Goal: Task Accomplishment & Management: Use online tool/utility

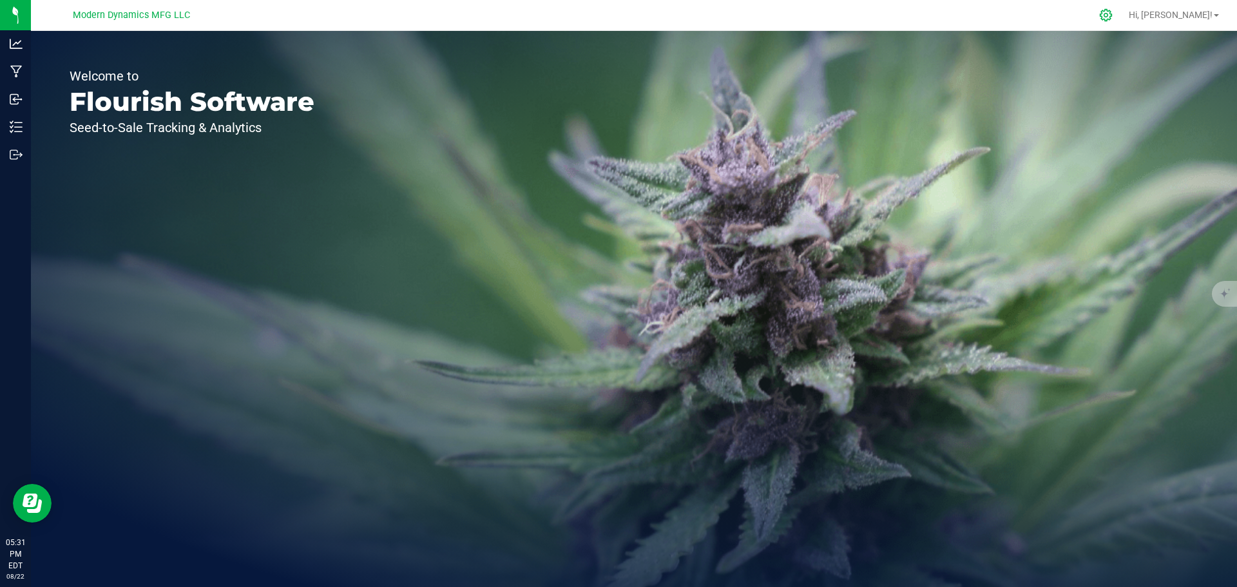
click at [1113, 15] on icon at bounding box center [1106, 15] width 14 height 14
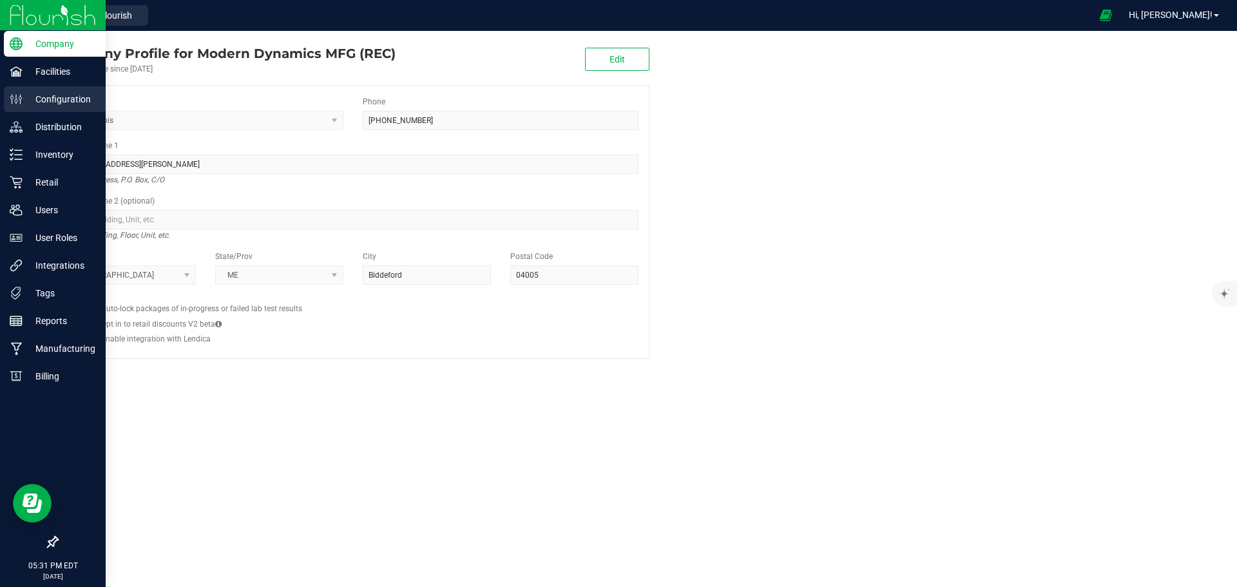
click at [59, 97] on p "Configuration" at bounding box center [61, 98] width 77 height 15
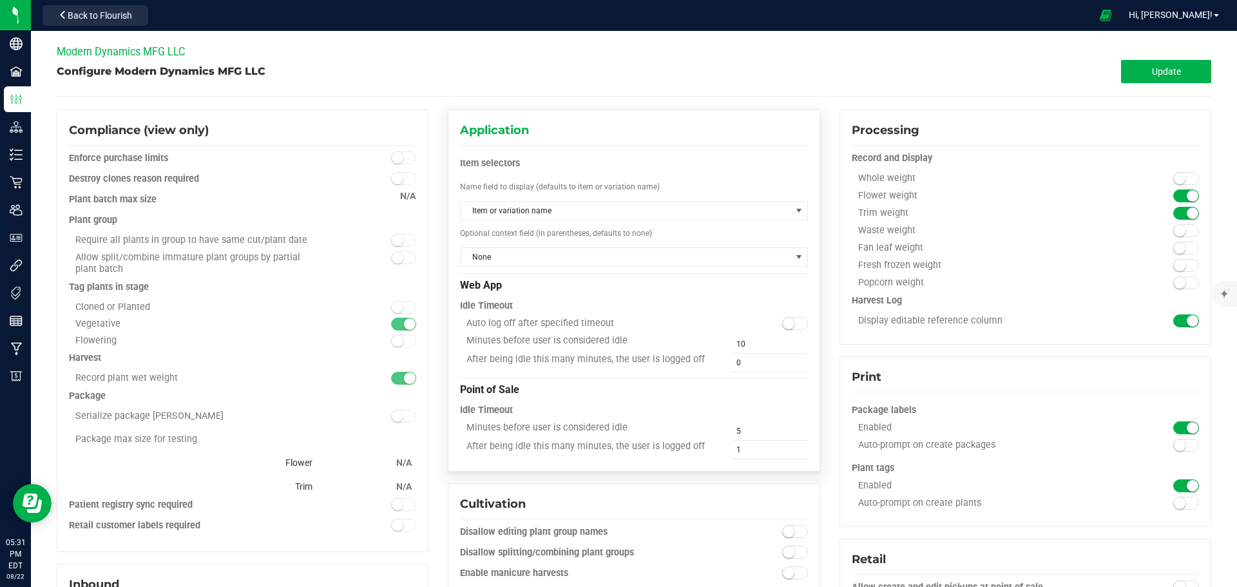
type input "AU storage"
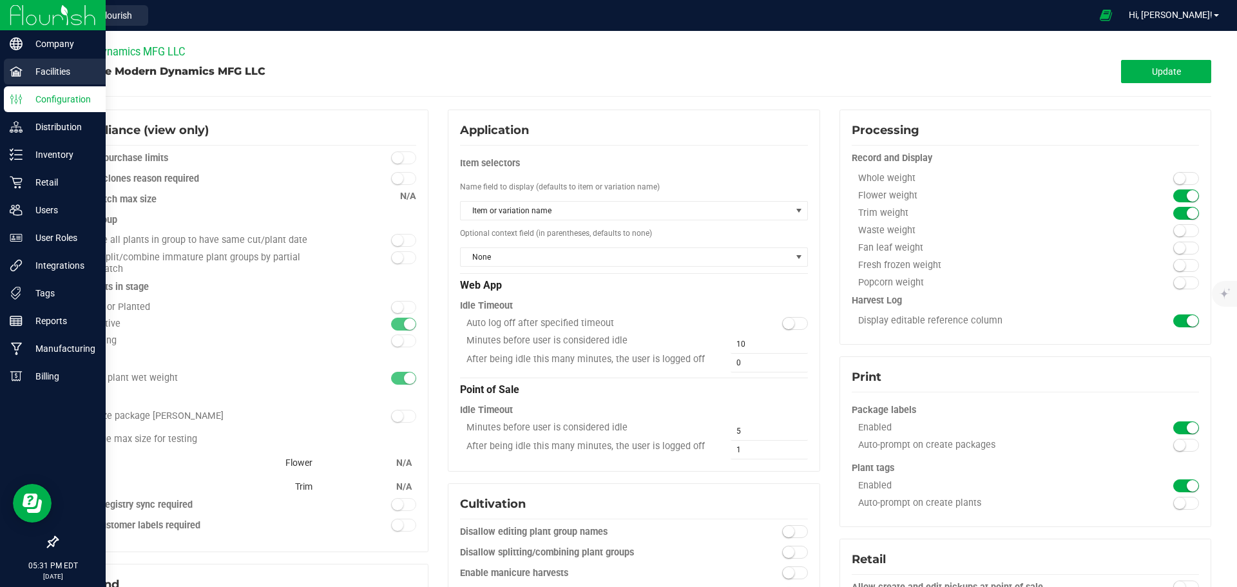
click at [46, 70] on p "Facilities" at bounding box center [61, 71] width 77 height 15
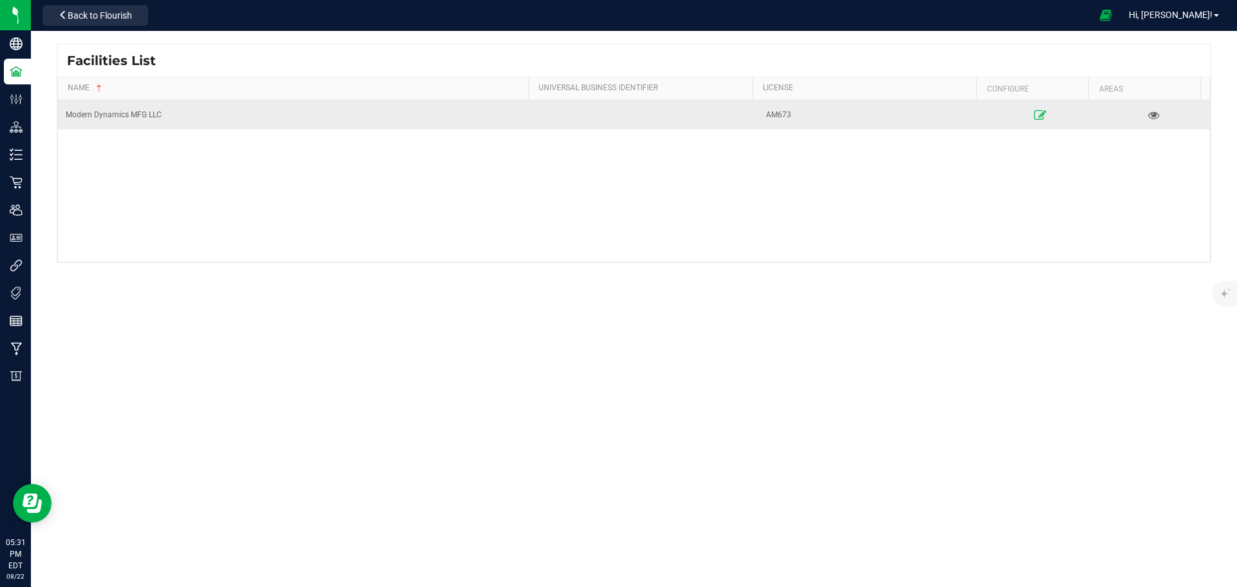
click at [1035, 115] on icon at bounding box center [1041, 114] width 12 height 9
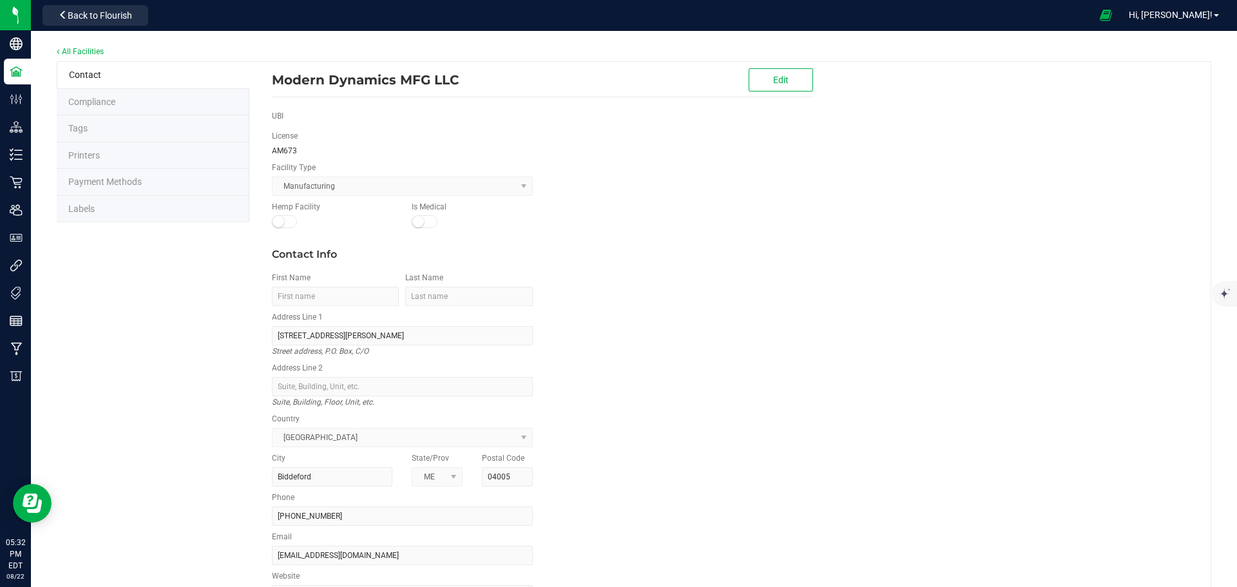
click at [90, 207] on span "Labels" at bounding box center [81, 209] width 26 height 10
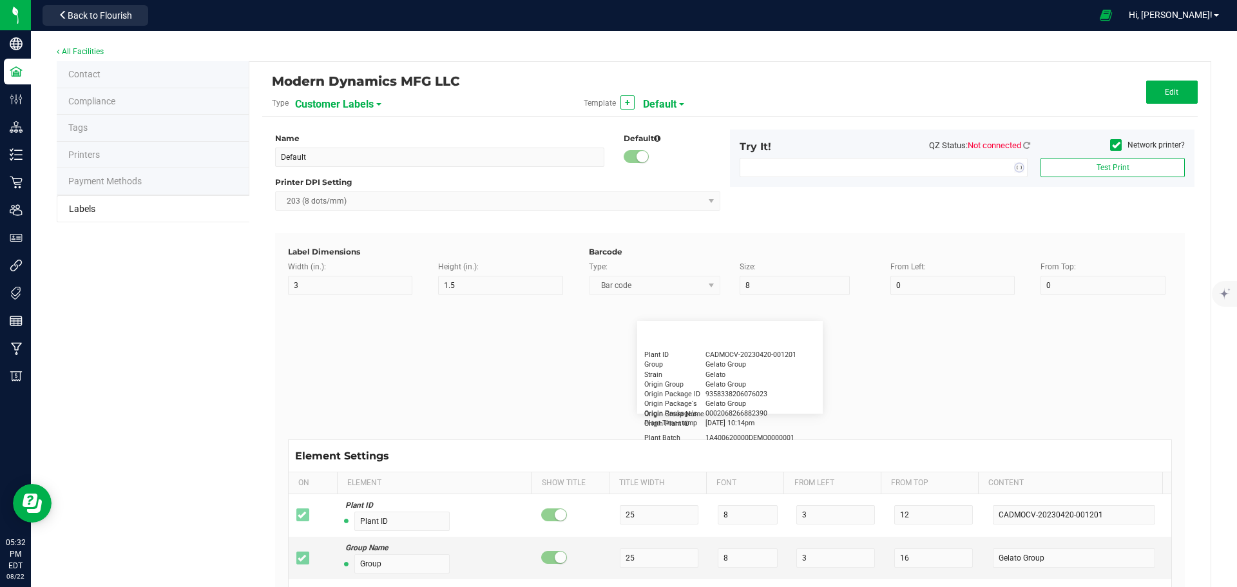
type input "2.25"
type input "1.25"
type input "20"
type input "5"
type input "15"
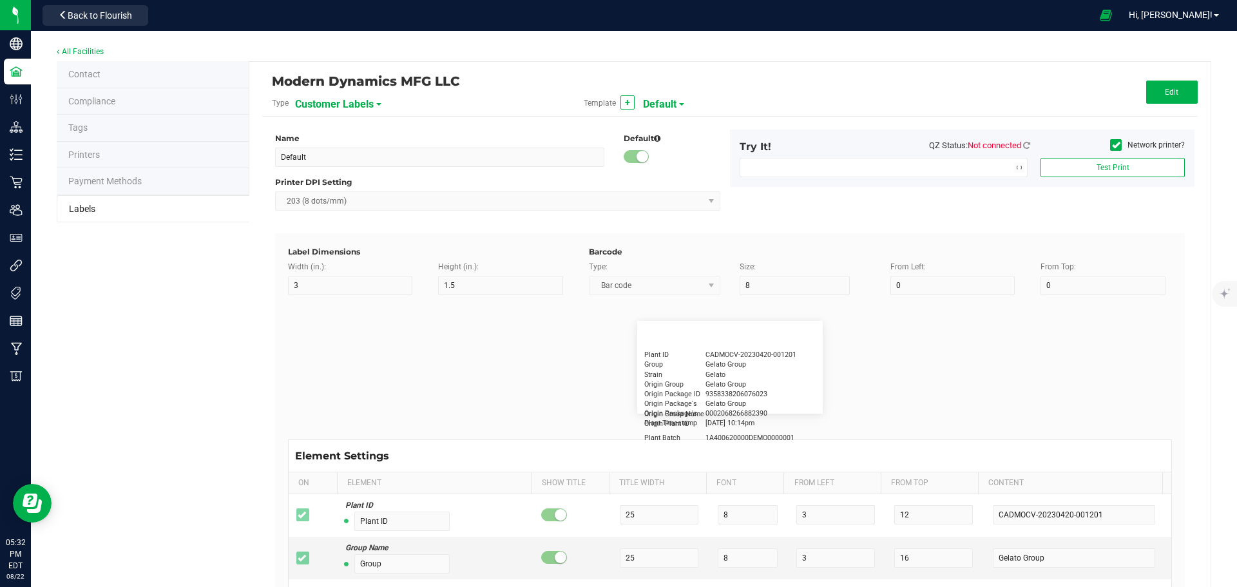
type input "20"
type input "5"
type input "11"
type input "GG4"
type input "Product"
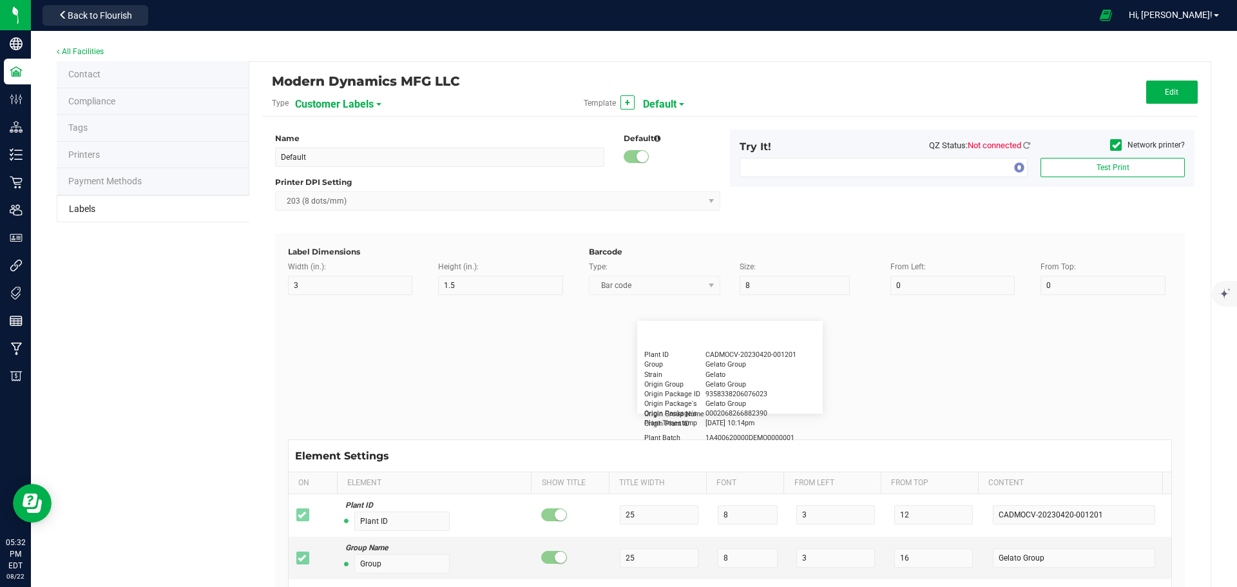
type input "15"
type input "5"
type input "10"
type input "GSC Oil Tincture"
type input "Qty"
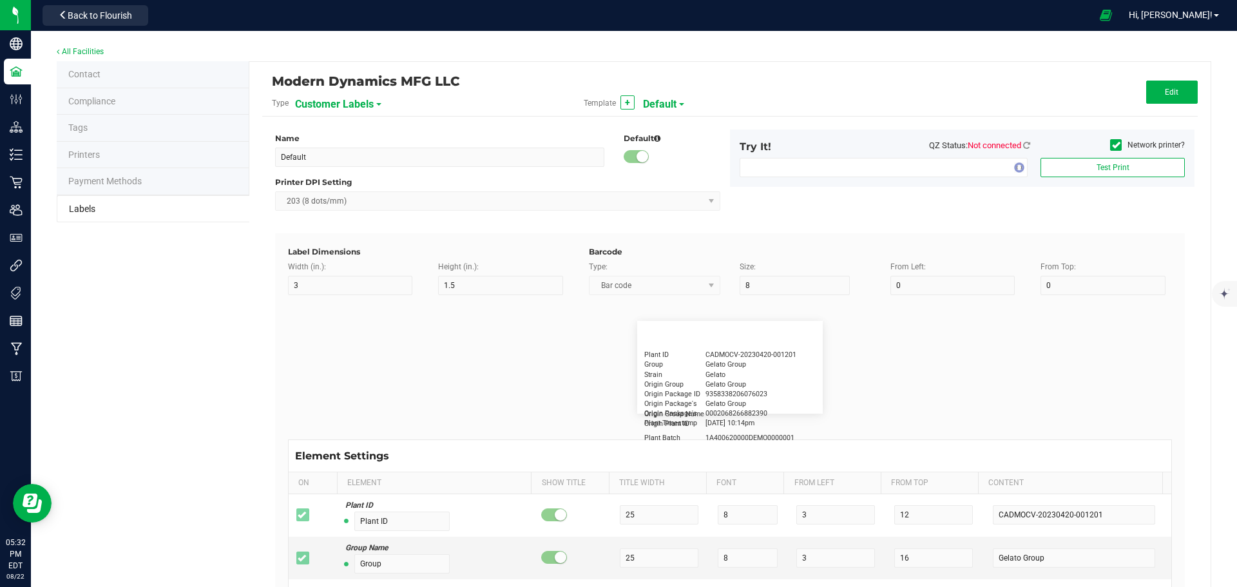
type input "5"
type input "15"
type input "3 ea"
type input "Physician"
type input "15"
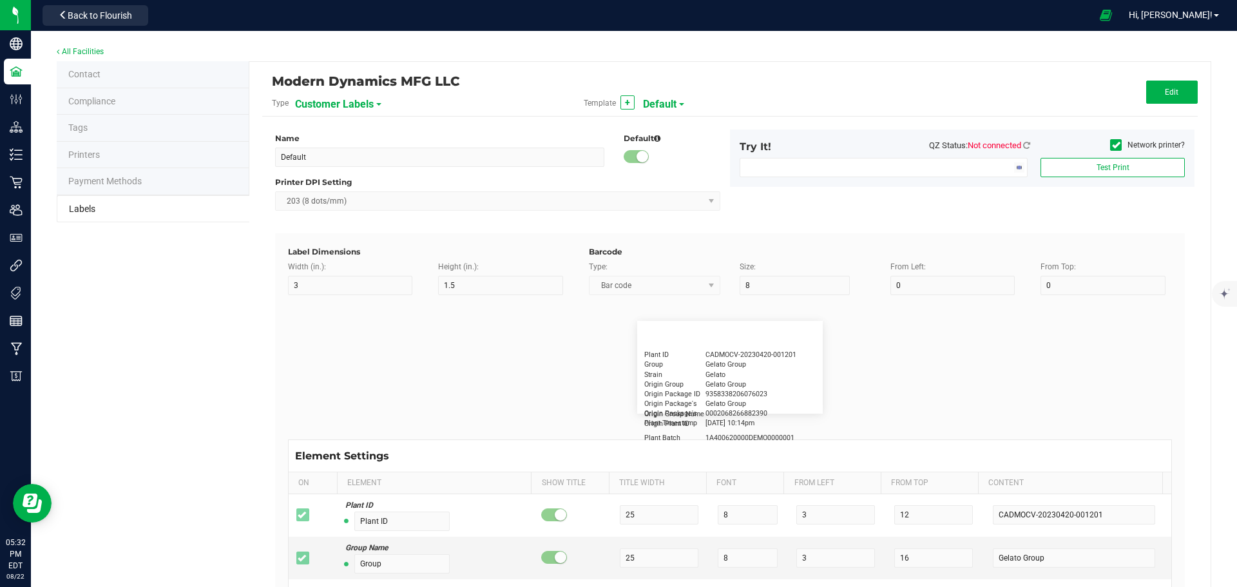
type input "5"
type input "Docfirst Doclast, MD."
type input "Order Date"
type input "15"
type input "5"
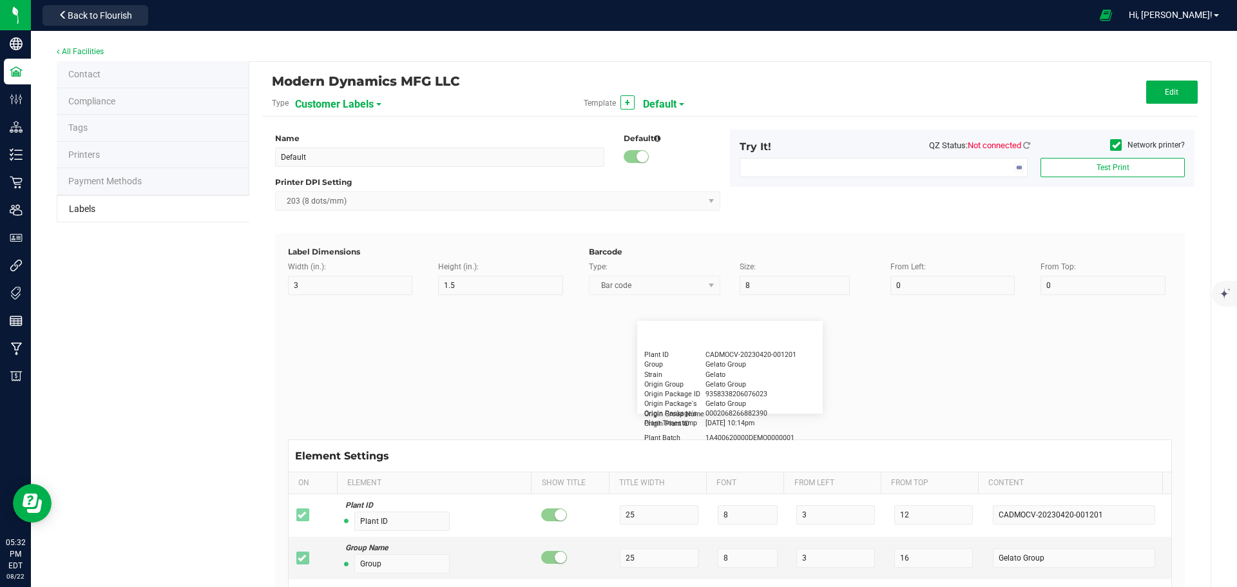
type input "25"
type input "[DATE] 1:17 pm"
type input "Package ID"
type input "15"
type input "5"
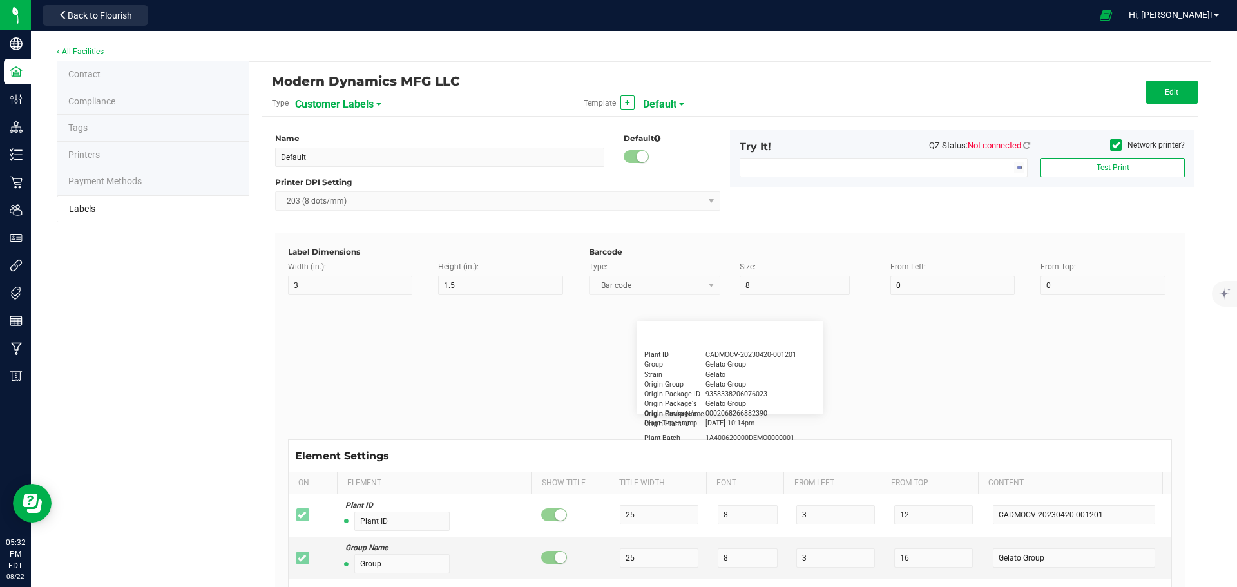
type input "10"
type input "CADMODS-20230420-096"
type input "Lot Number"
type input "15"
type input "5"
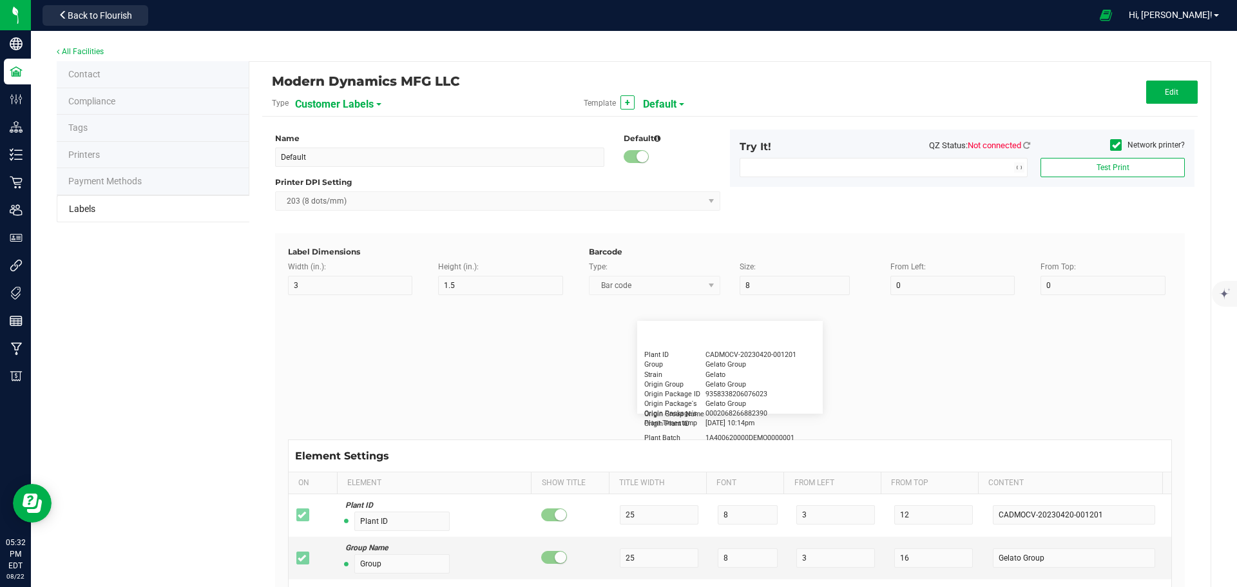
type input "10"
type input "LOTPXGDP-0912"
type input "Warning"
type input "15"
type input "5"
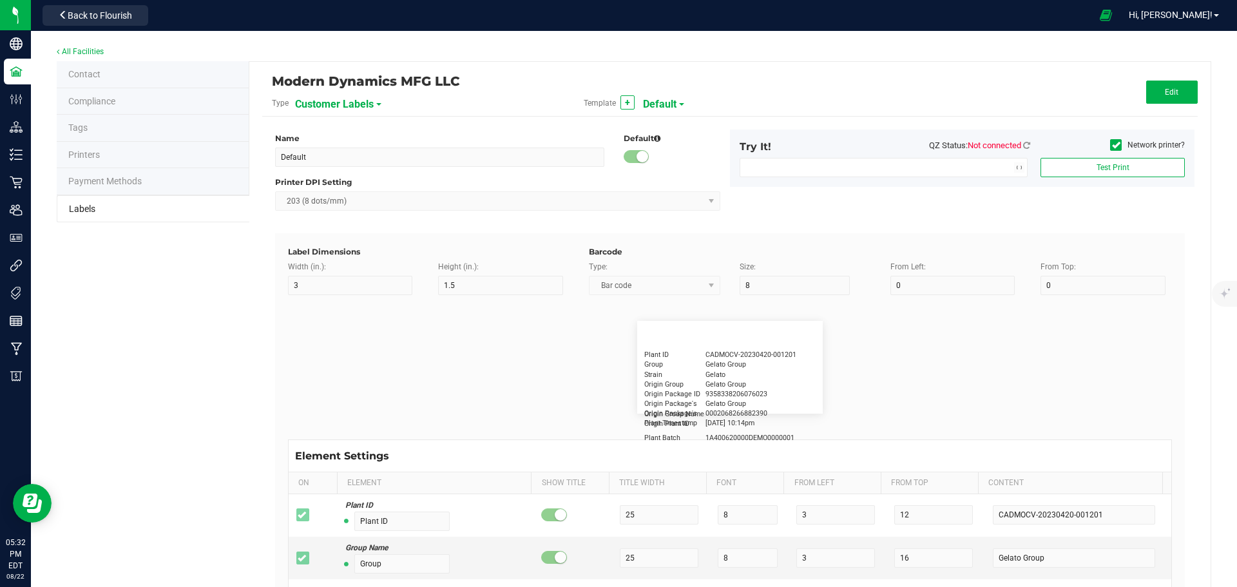
type input "30"
type input "Type Warning Here"
type input "Brand"
type input "15"
type input "5"
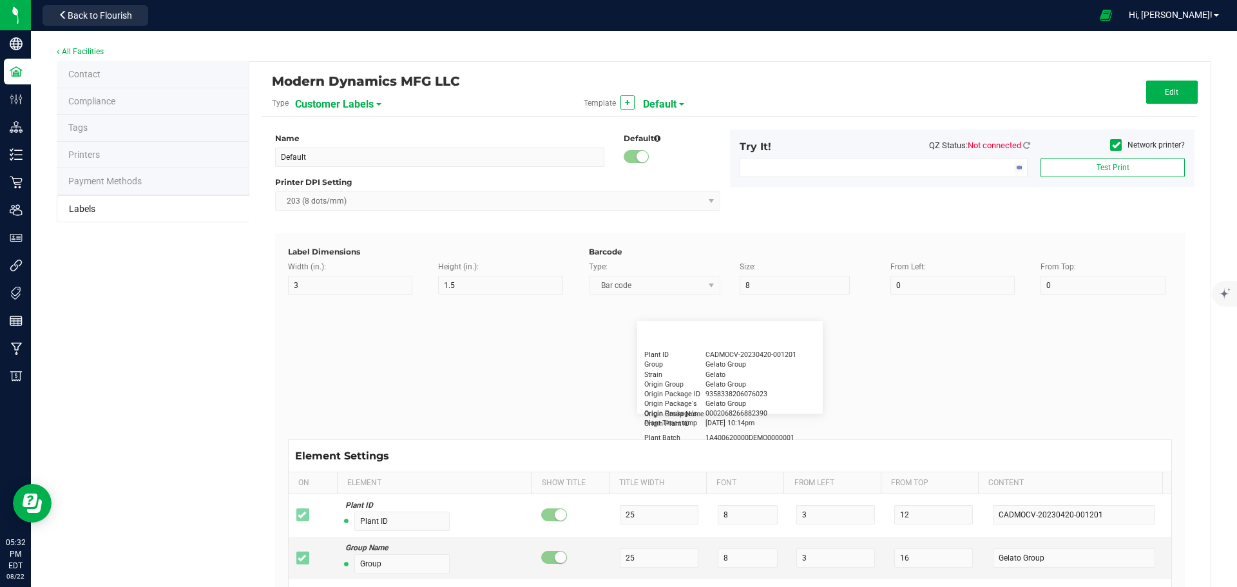
type input "30"
type input "Cannabis Co."
type input "NDC Number"
type input "15"
type input "5"
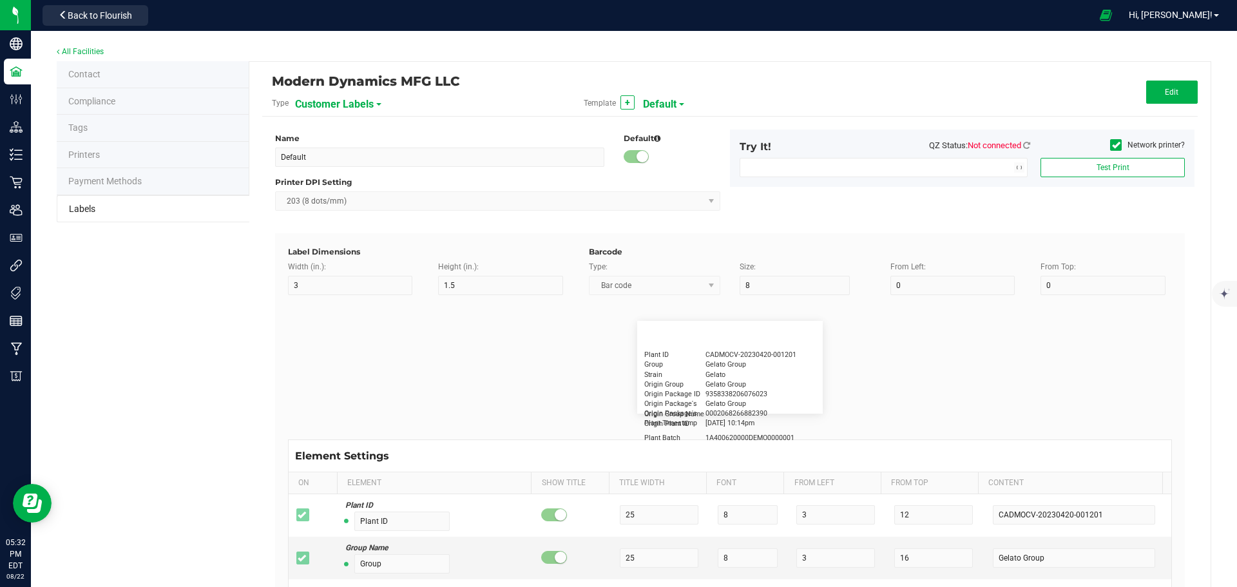
type input "30"
type input "[PHONE_NUMBER]"
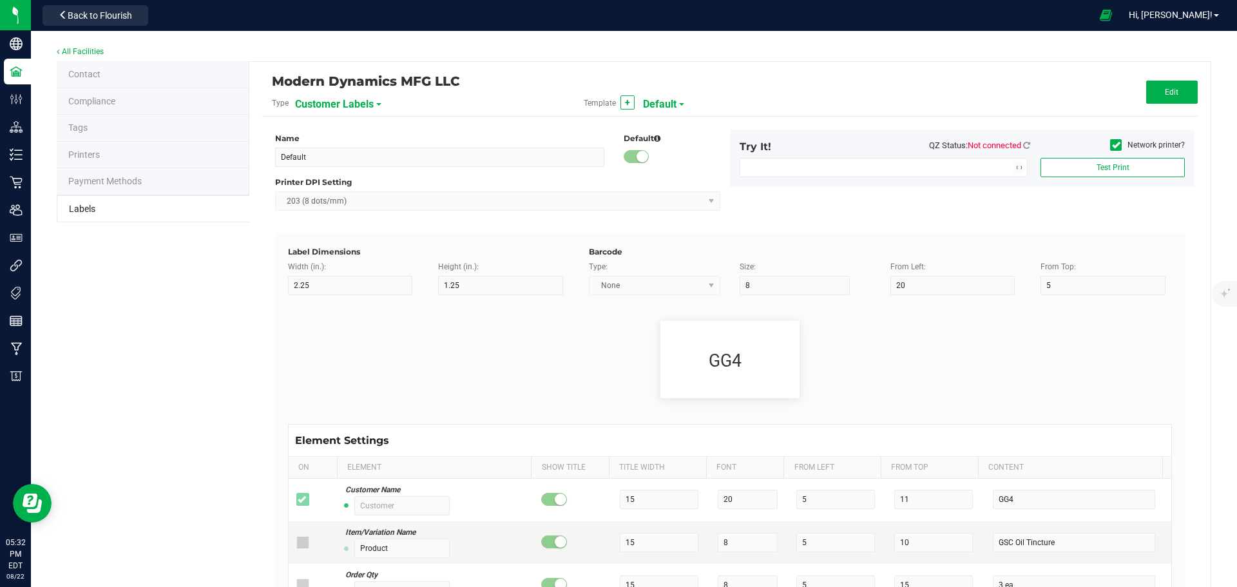
click at [671, 101] on span "Default" at bounding box center [660, 104] width 34 height 22
click at [341, 101] on span "Customer Labels" at bounding box center [334, 104] width 79 height 22
click at [331, 177] on span "Package Labels" at bounding box center [327, 179] width 55 height 9
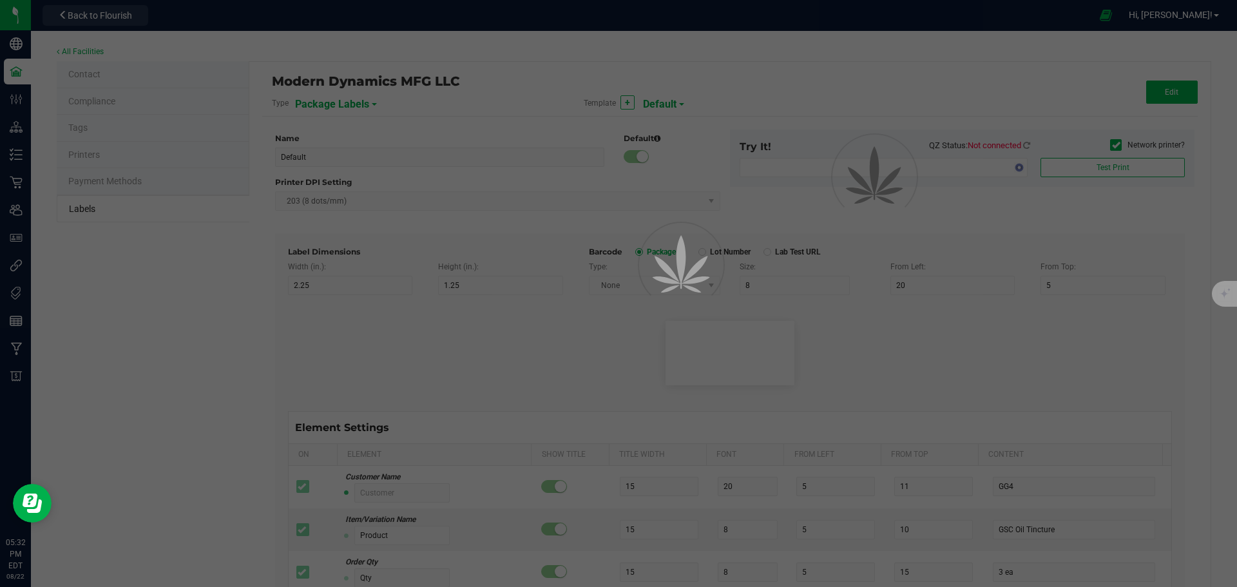
type input "4"
type input "3"
type input "5"
type input "40"
type input "Package ID"
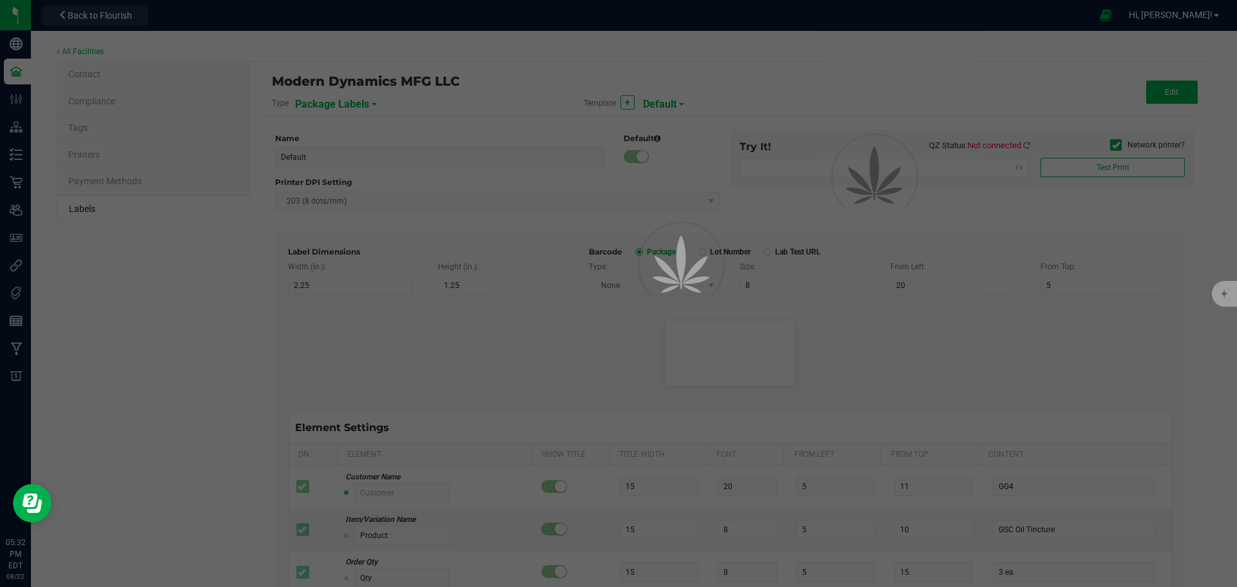
type input "25"
type input "10"
type input "5"
type input "CADMODS-20200420-096"
type input "SKU Name"
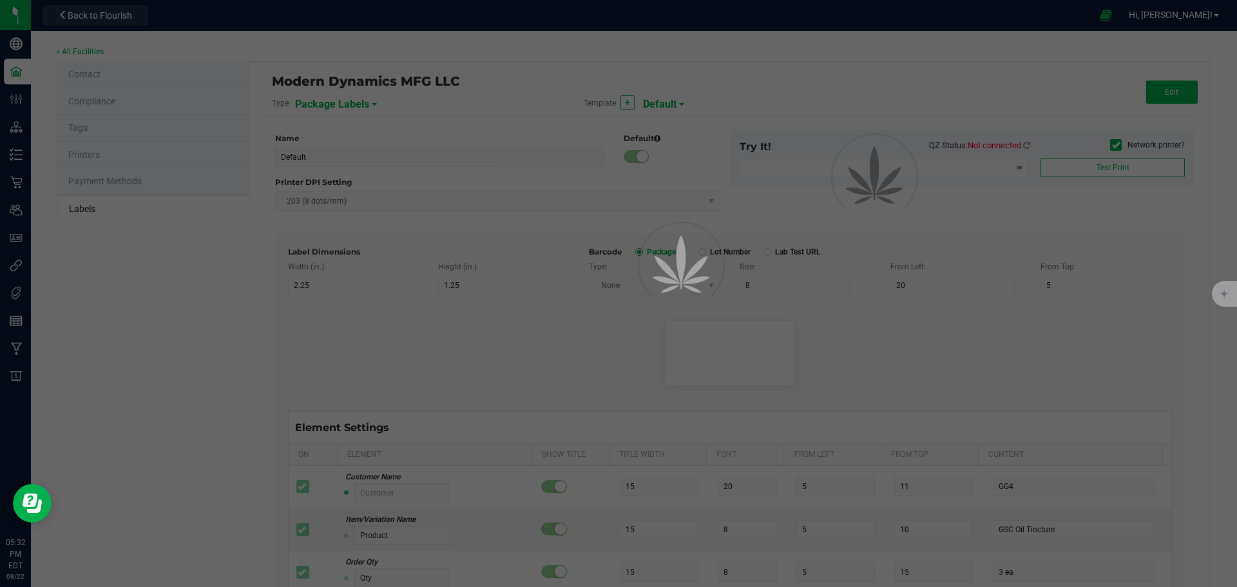
type input "25"
type input "10"
type input "Gelato Pen"
type input "Strain"
type input "25"
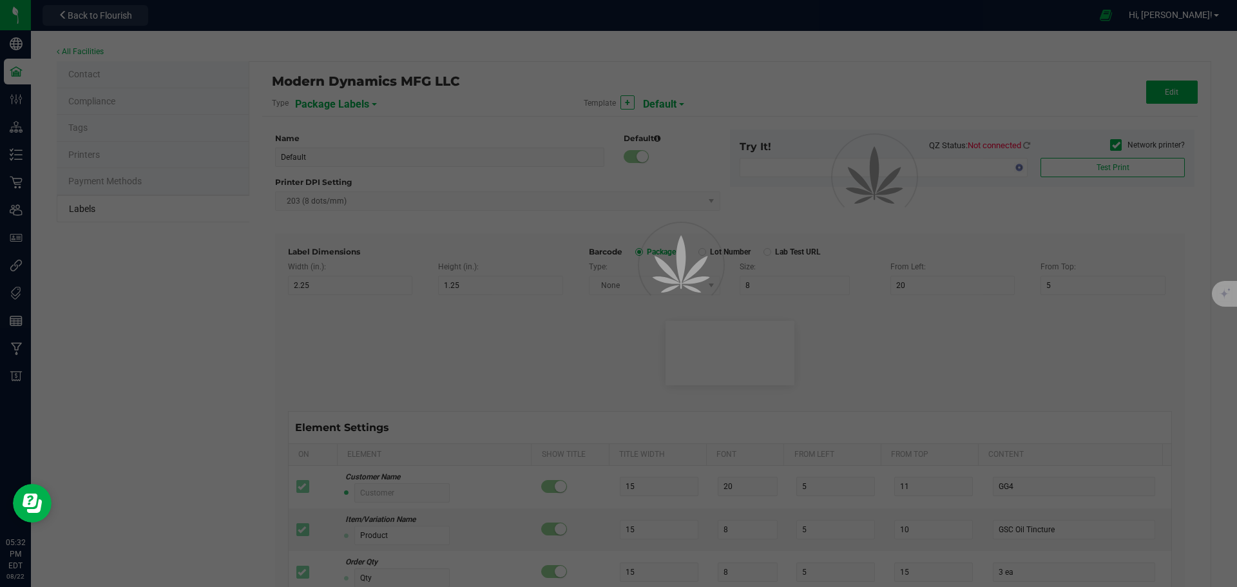
type input "10"
type input "Gelato"
type input "Size"
type input "25"
type input "10"
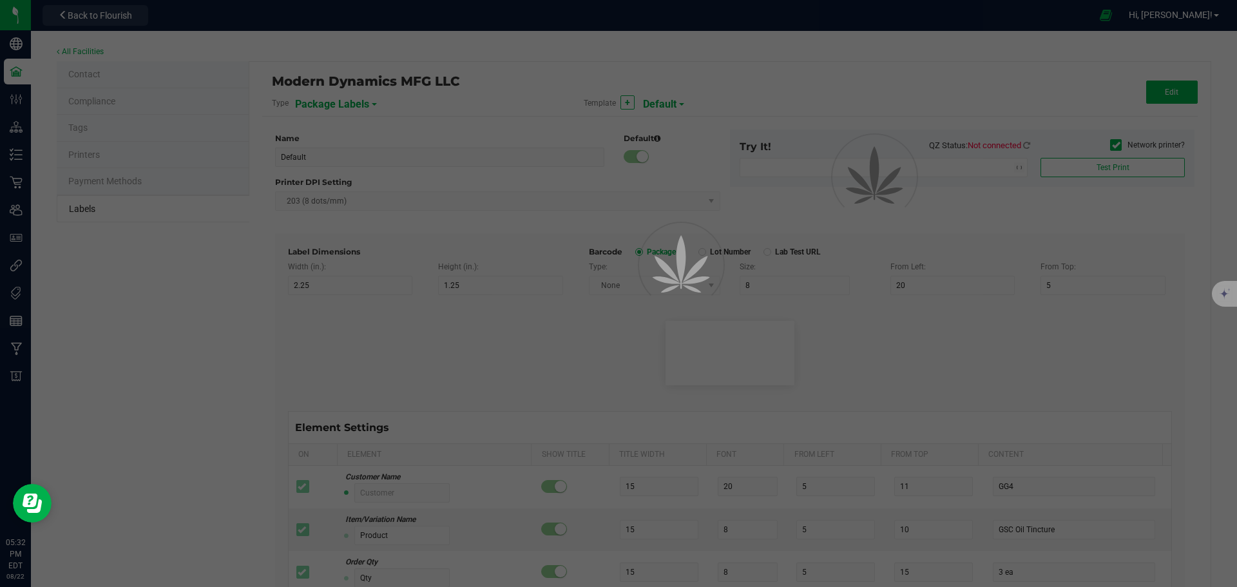
type input "44 ea"
type input "Package Date"
type input "25"
type input "10"
type input "[DATE] 10:14pm"
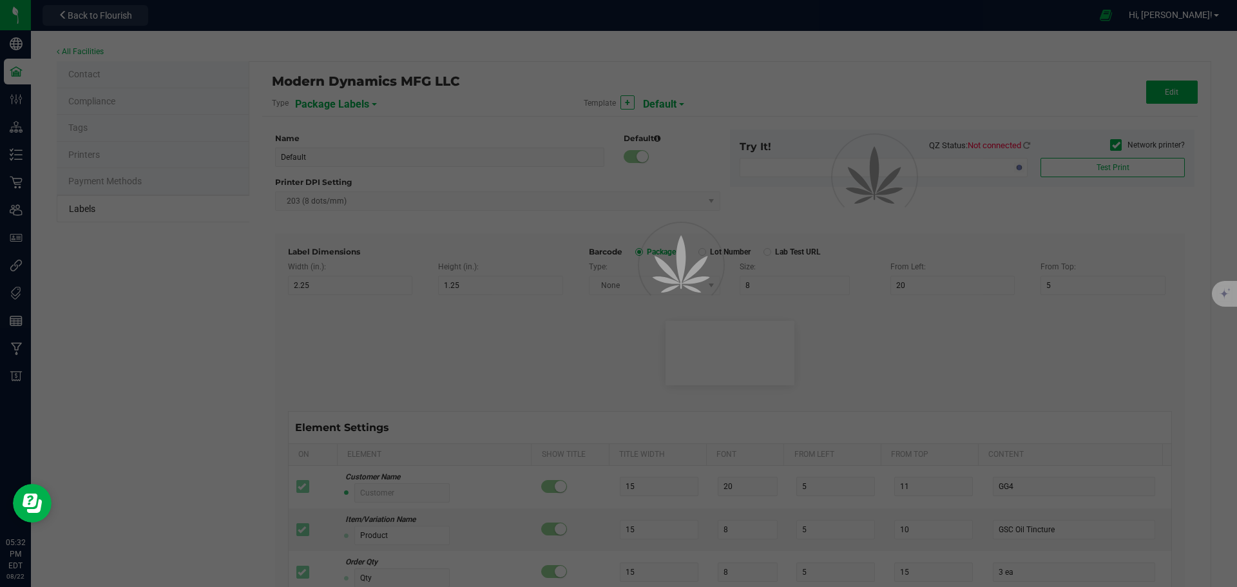
type input "Lot Number"
type input "25"
type input "10"
type input "30"
type input "LOT918234"
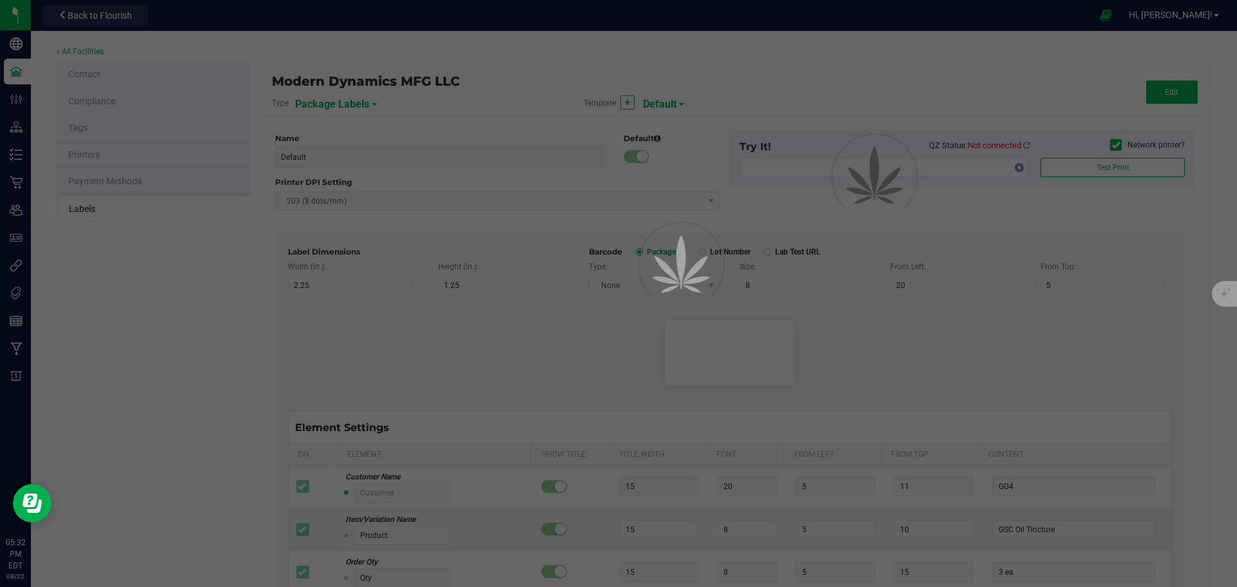
type input "SKU"
type input "25"
type input "10"
type input "30"
type input "42P017"
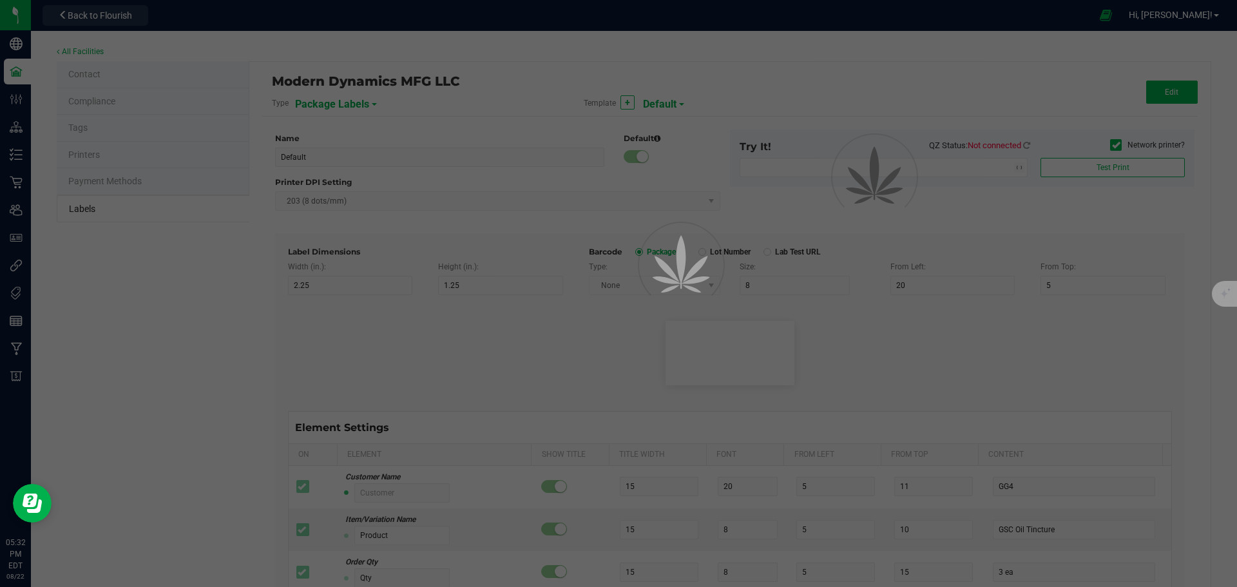
type input "Ref Field 1"
type input "25"
type input "10"
type input "35"
type input "Ref Field 1 Value"
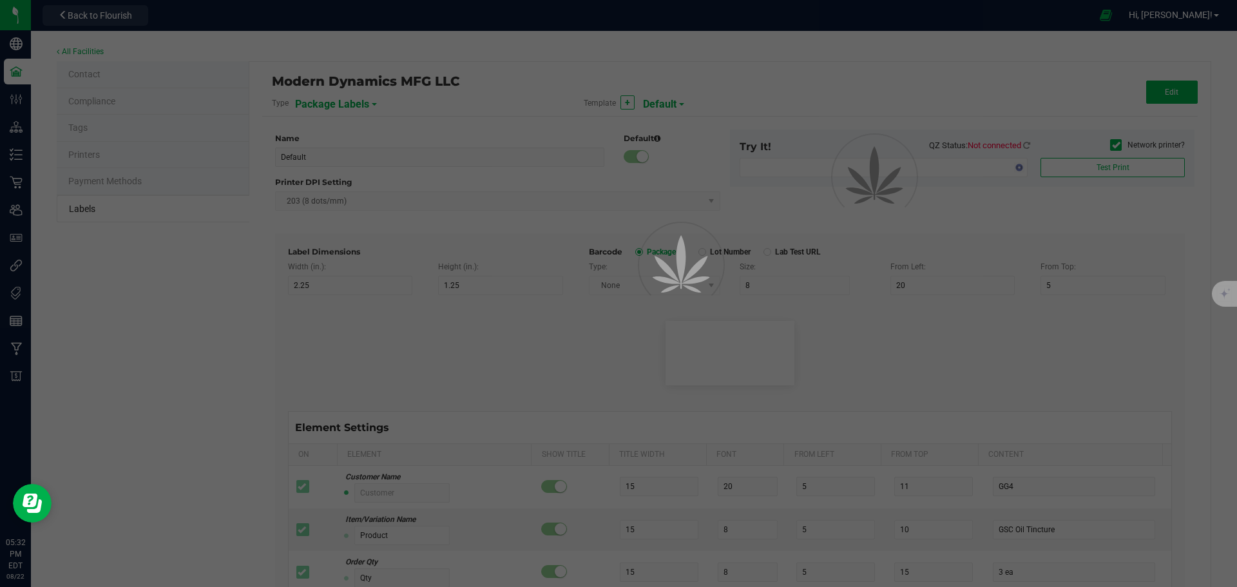
type input "Ref Field 2"
type input "25"
type input "10"
type input "35"
type input "Ref Field 2 Value"
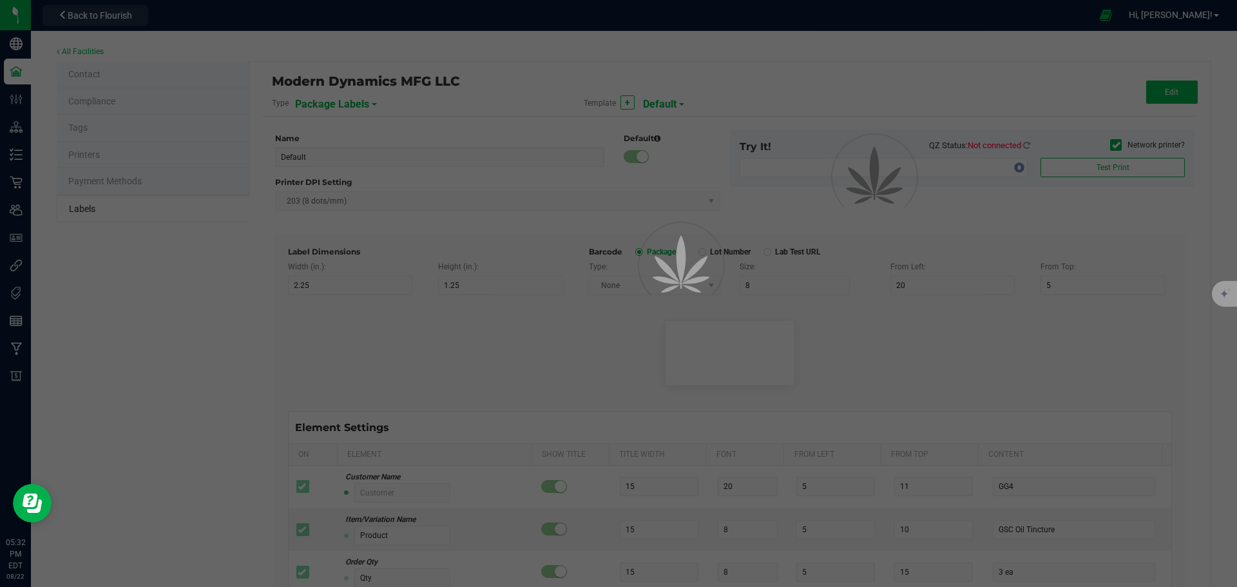
type input "Ref Field 3"
type input "25"
type input "10"
type input "35"
type input "Ref Field 3 Value"
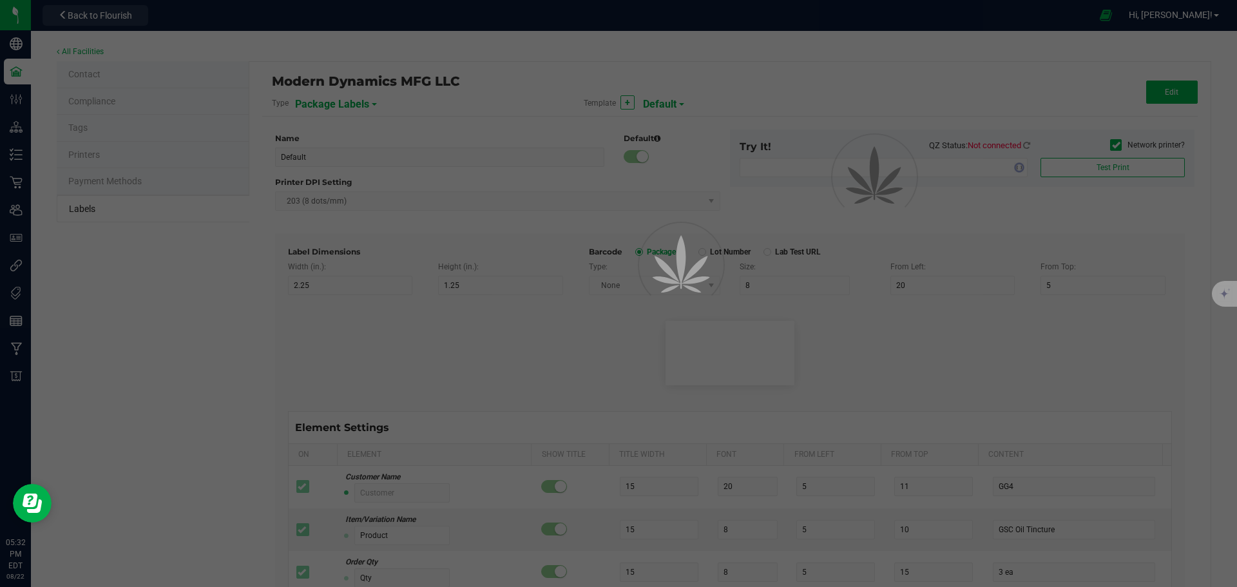
type input "Item Ref Field 1"
type input "25"
type input "10"
type input "35"
type input "Item Ref Field 1 Value"
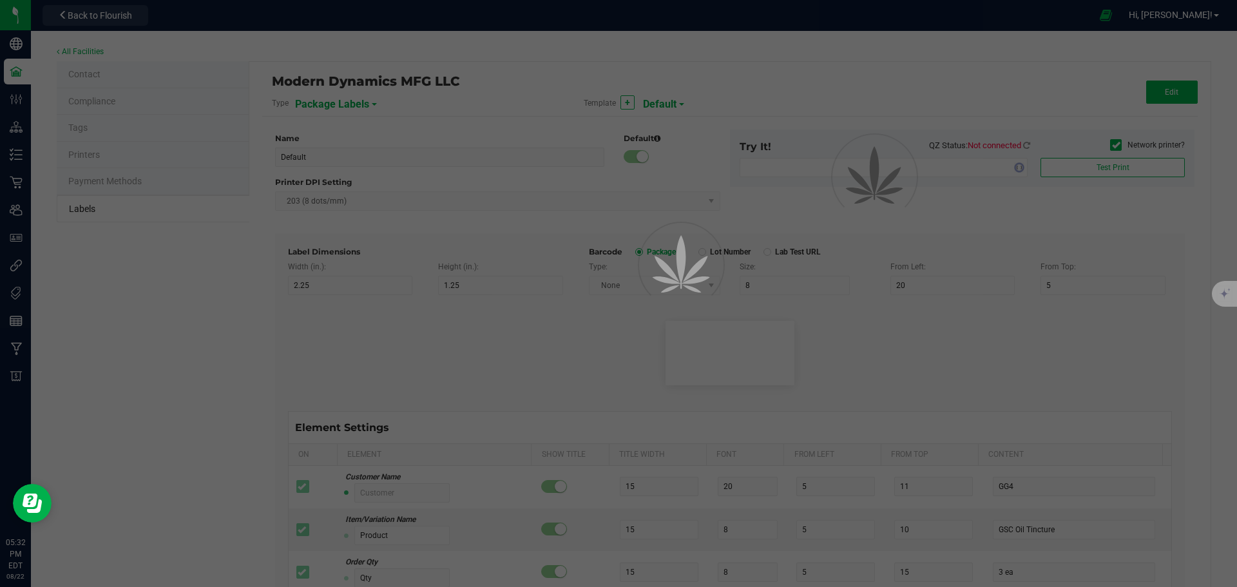
type input "Item Ref Field 2"
type input "25"
type input "10"
type input "35"
type input "Item Ref Field 2 Value"
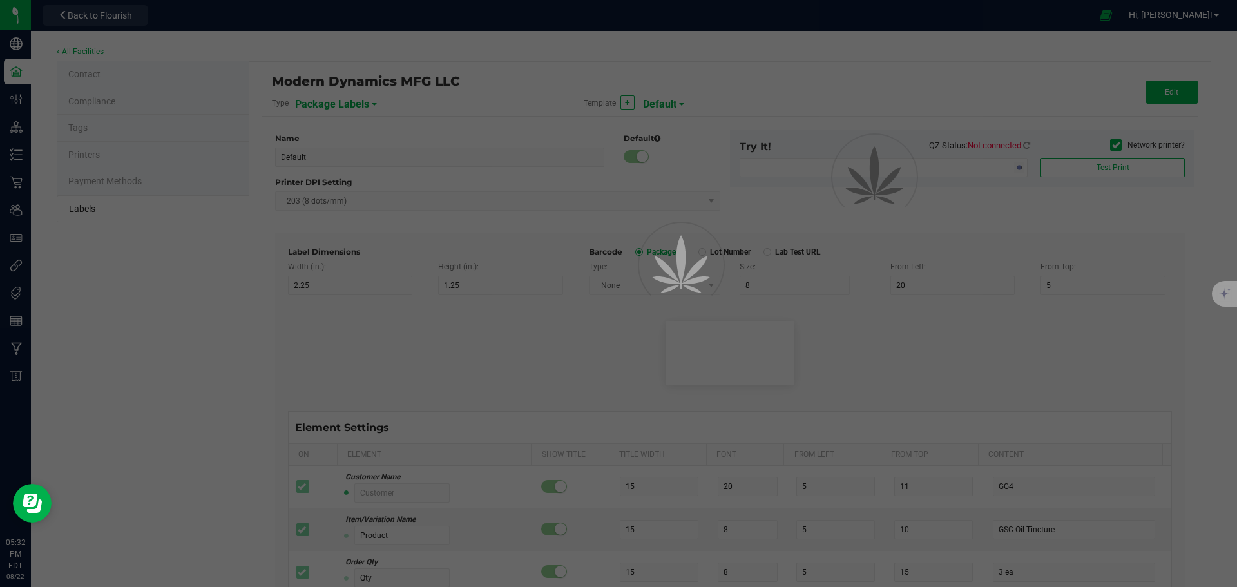
type input "Item Ref Field 3"
type input "25"
type input "10"
type input "35"
type input "Item Ref Field 3 Value"
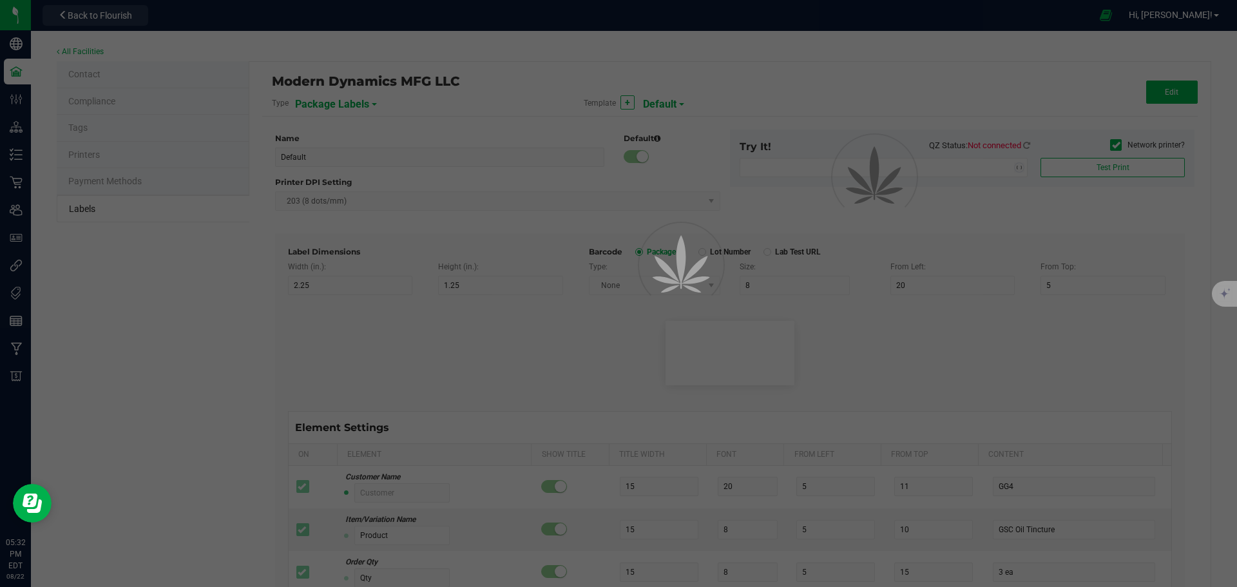
type input "Item Ref Field 4"
type input "25"
type input "10"
type input "35"
type input "Item Ref Field 4 Value"
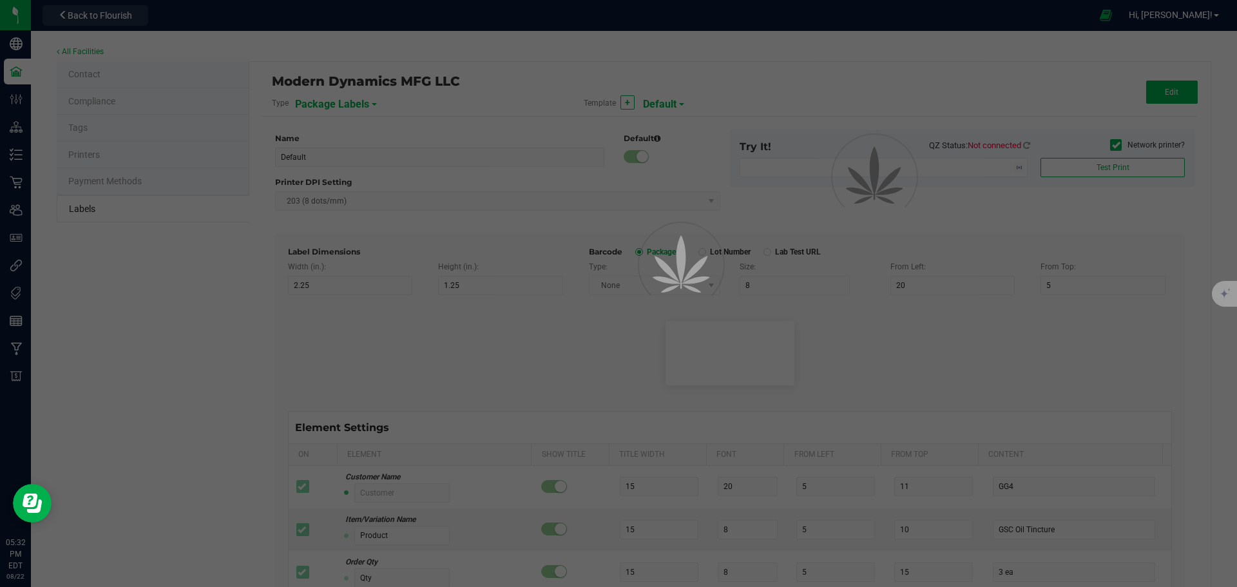
type input "Item Ref Field 5"
type input "25"
type input "10"
type input "35"
type input "Item Ref Field 5 Value"
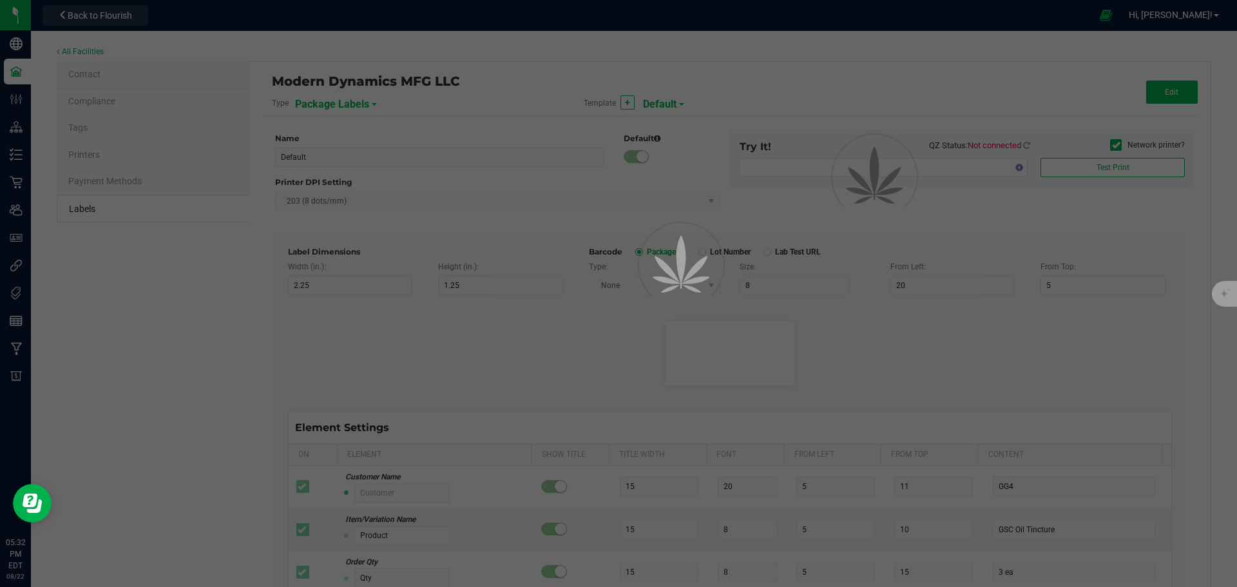
type input "NDC Number"
type input "25"
type input "10"
type input "35"
type input "[PHONE_NUMBER]"
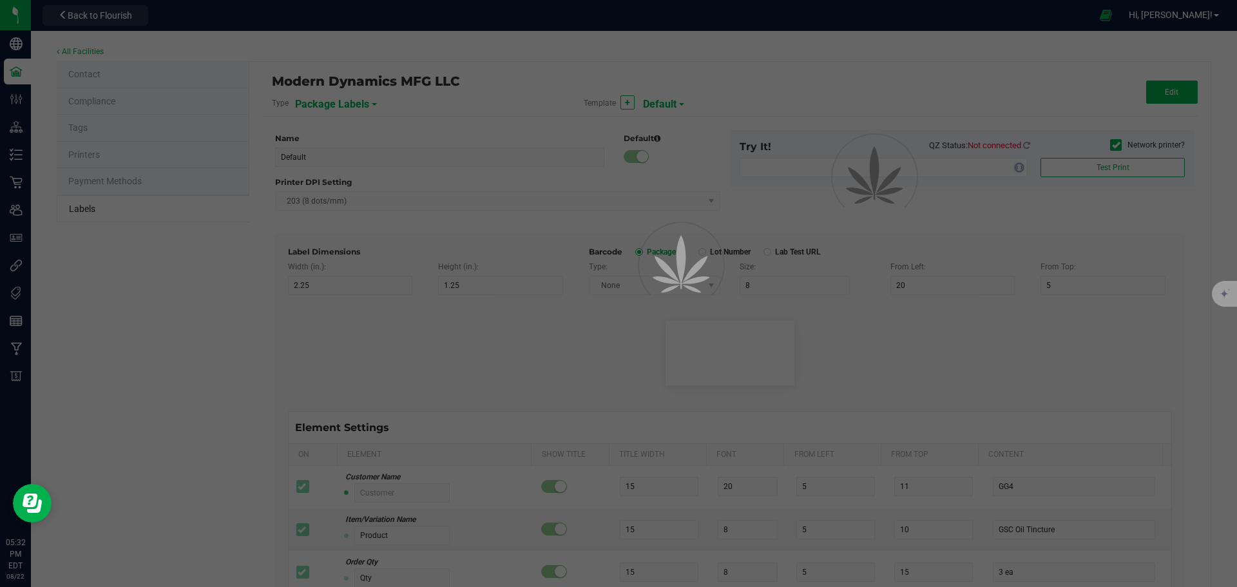
type input "Number of Servings"
type input "25"
type input "10"
type input "35"
type input "4 servings/item"
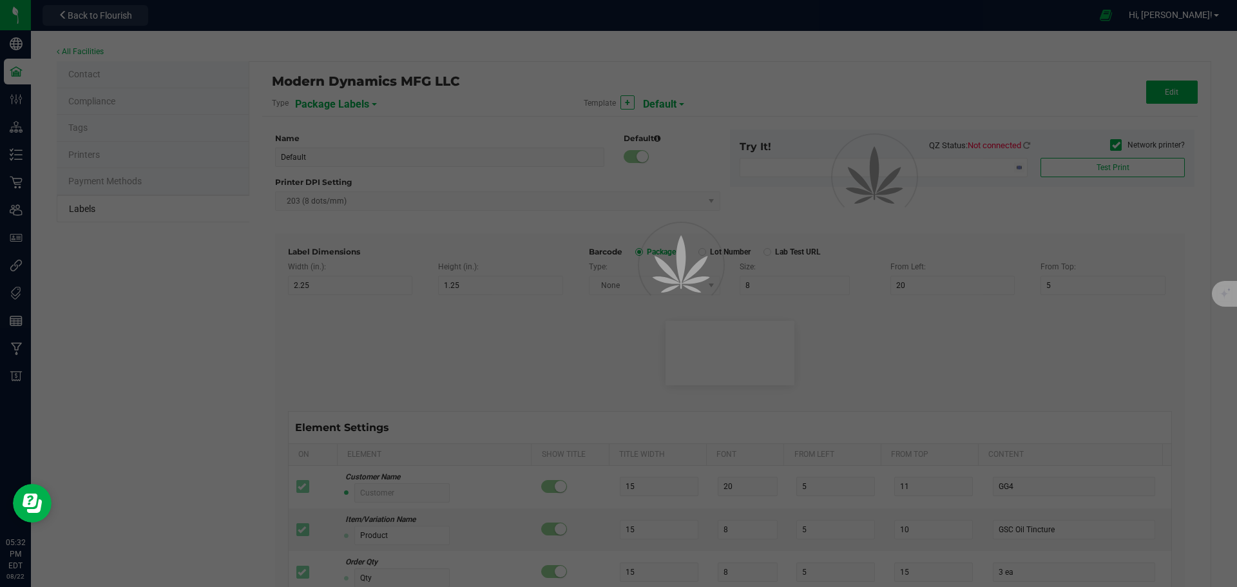
type input "Serving Size"
type input "25"
type input "10"
type input "35"
type input "1 cup"
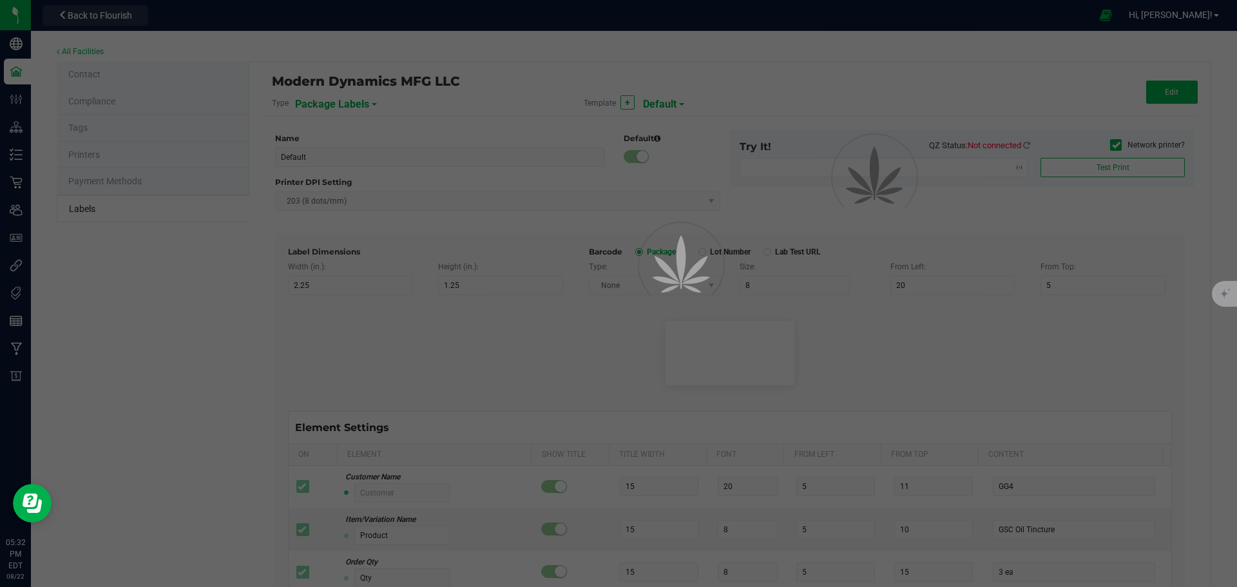
type input "Serving Size (Grams)"
type input "25"
type input "10"
type input "35"
type input "4 g"
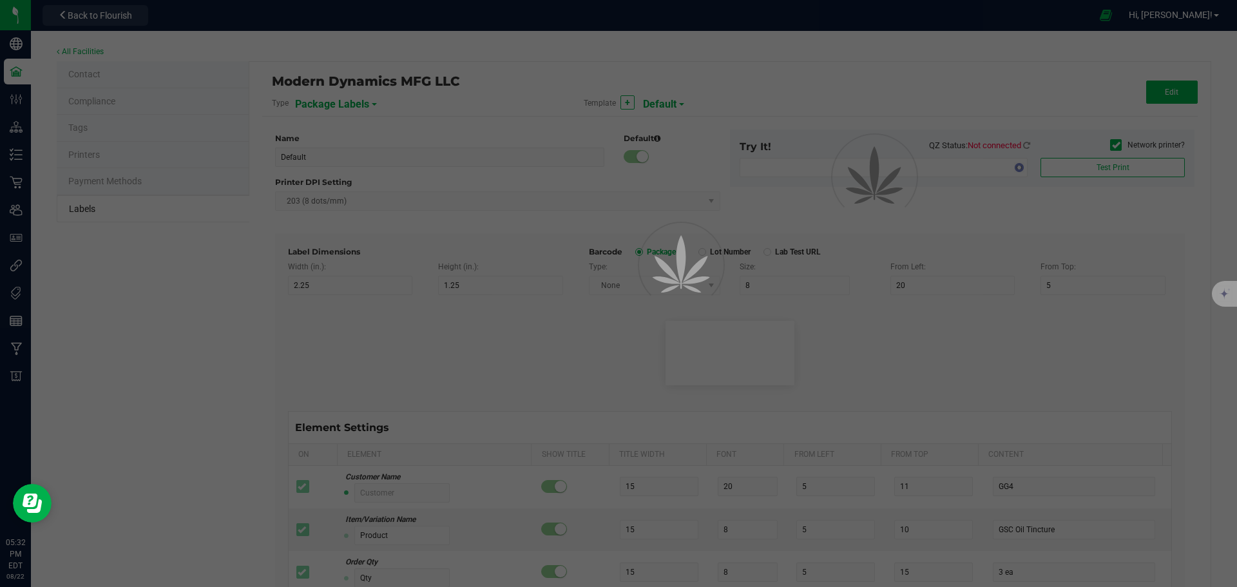
type input "Doses Per Unit"
type input "25"
type input "10"
type input "35"
type input "20"
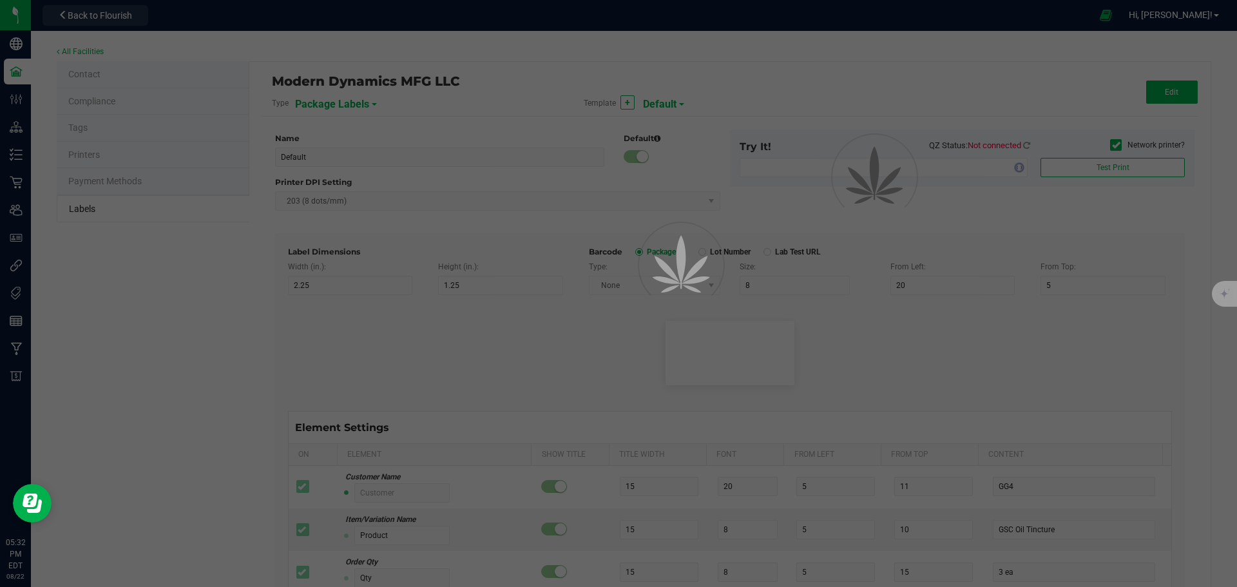
type input "Item Ingredients"
type input "25"
type input "10"
type input "35"
type input "Ingredient one, ingredient two"
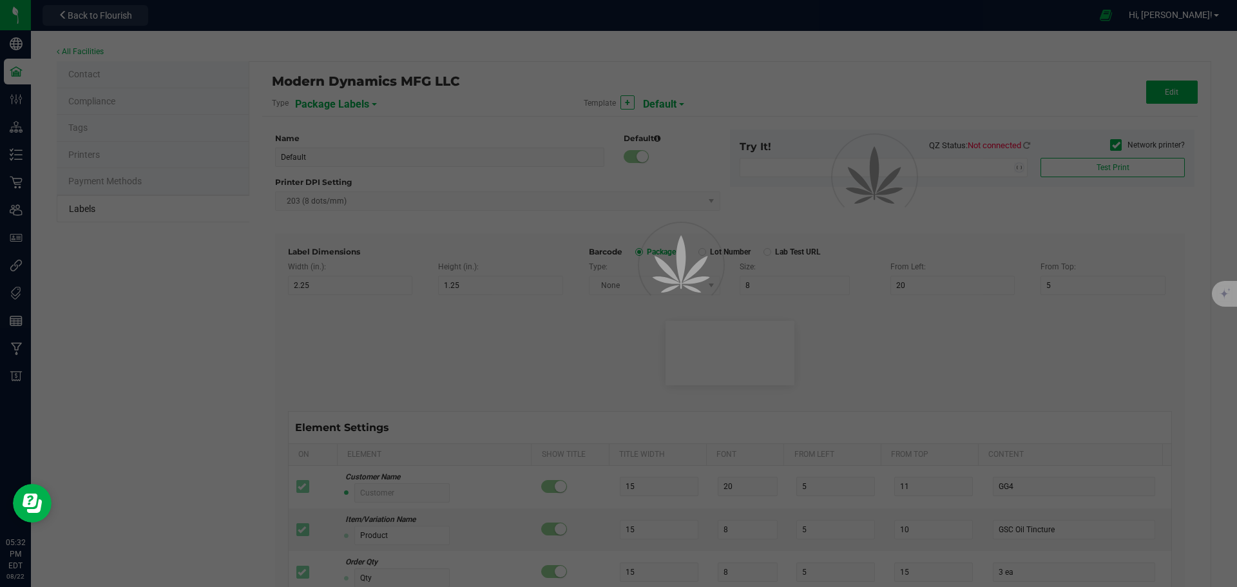
type input "METRC Item Ingredients"
type input "25"
type input "10"
type input "35"
type input "Ingredient one, ingredient two"
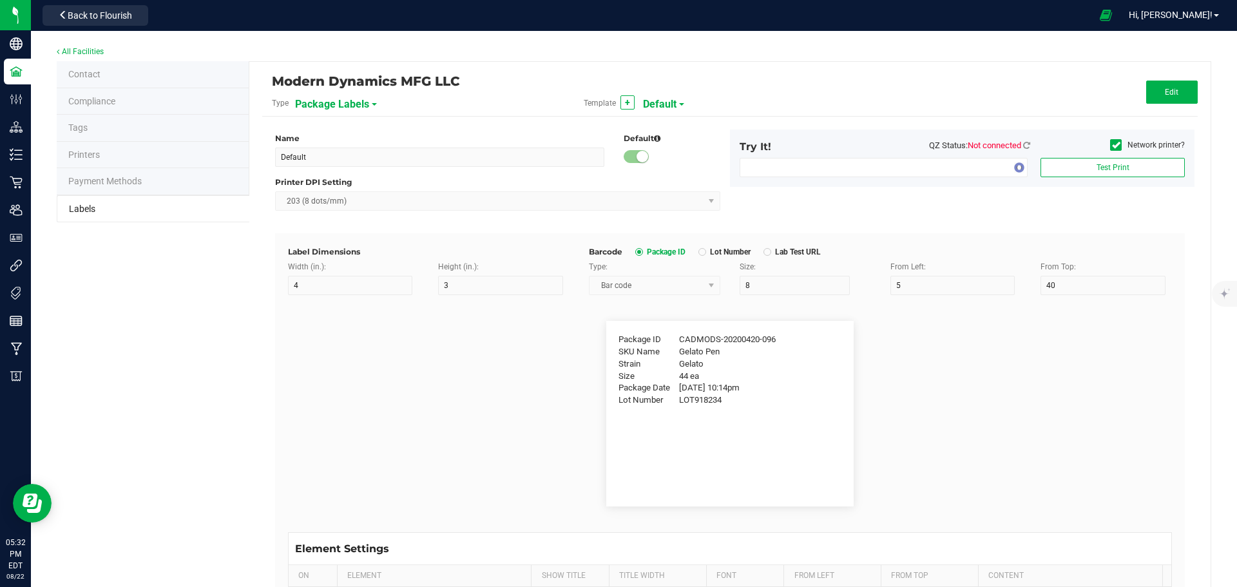
click at [671, 106] on span "Default" at bounding box center [660, 104] width 34 height 22
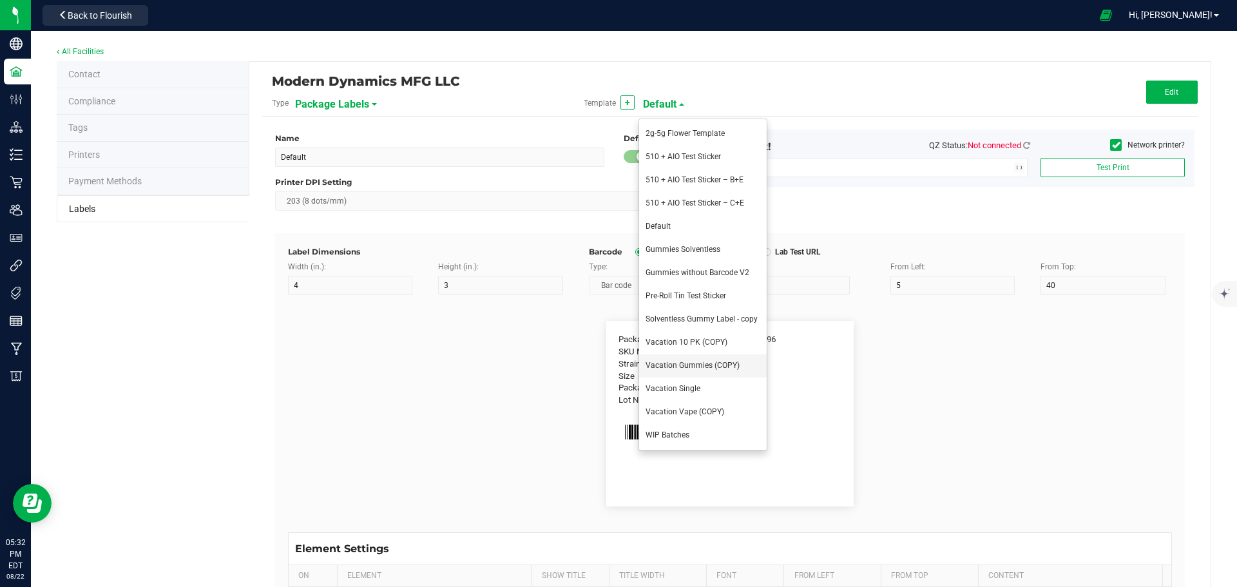
click at [684, 369] on span "Vacation Gummies (COPY)" at bounding box center [693, 365] width 94 height 9
type input "Vacation Gummies (COPY)"
type input "3"
type input "1.5"
type input "SKU Name"
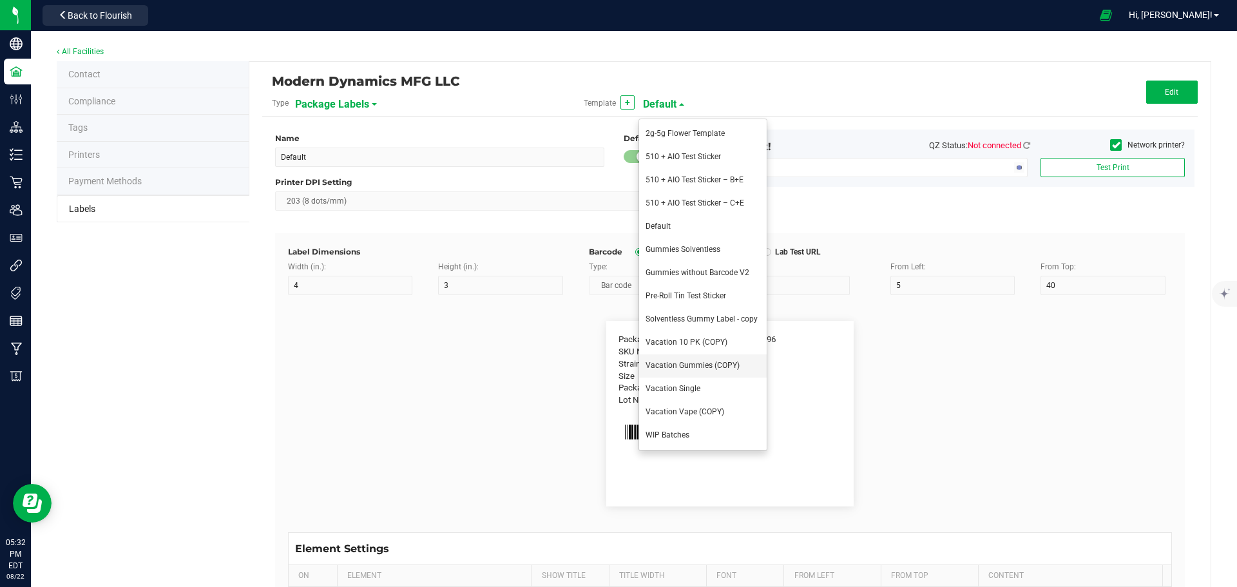
type input "6"
type input "15"
type input "20"
type input "BLUE RASPBERRY Gummies"
type input "Batch #"
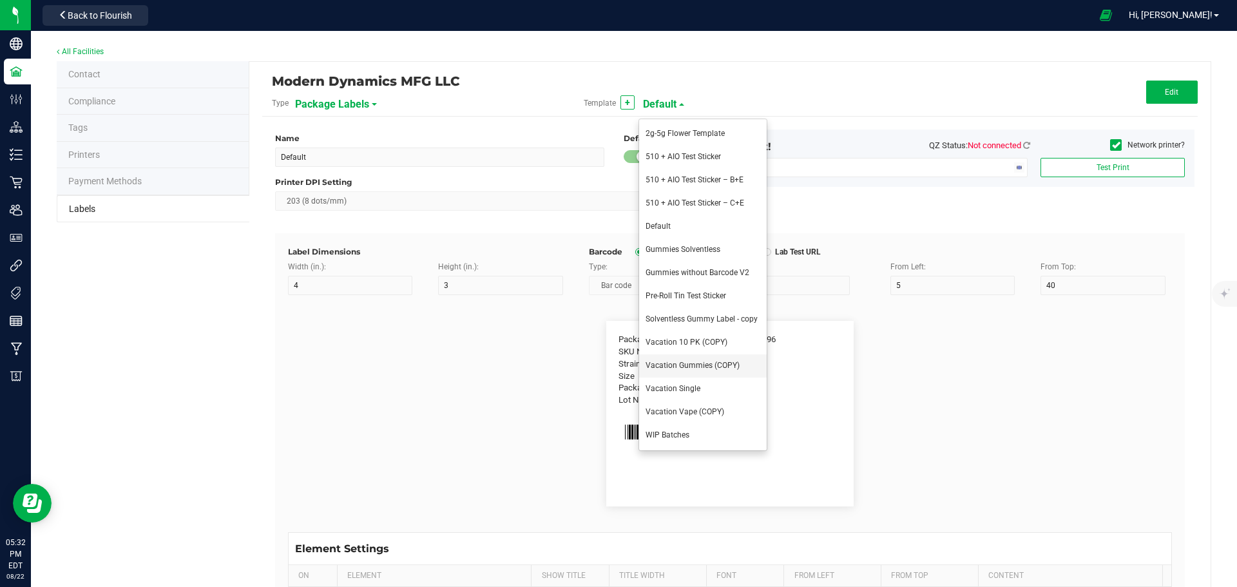
type input "9"
type input "6"
type input "15"
type input "25.5"
type input "LOT918234"
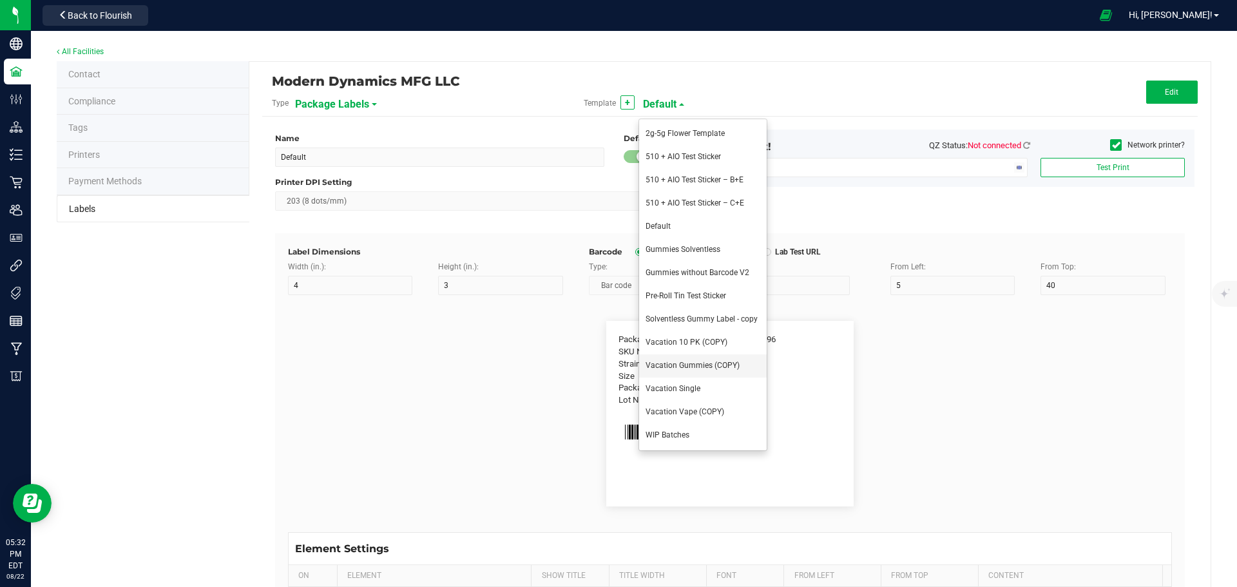
type input "| Use By:"
type input "9"
type input "6"
type input "40"
type input "23"
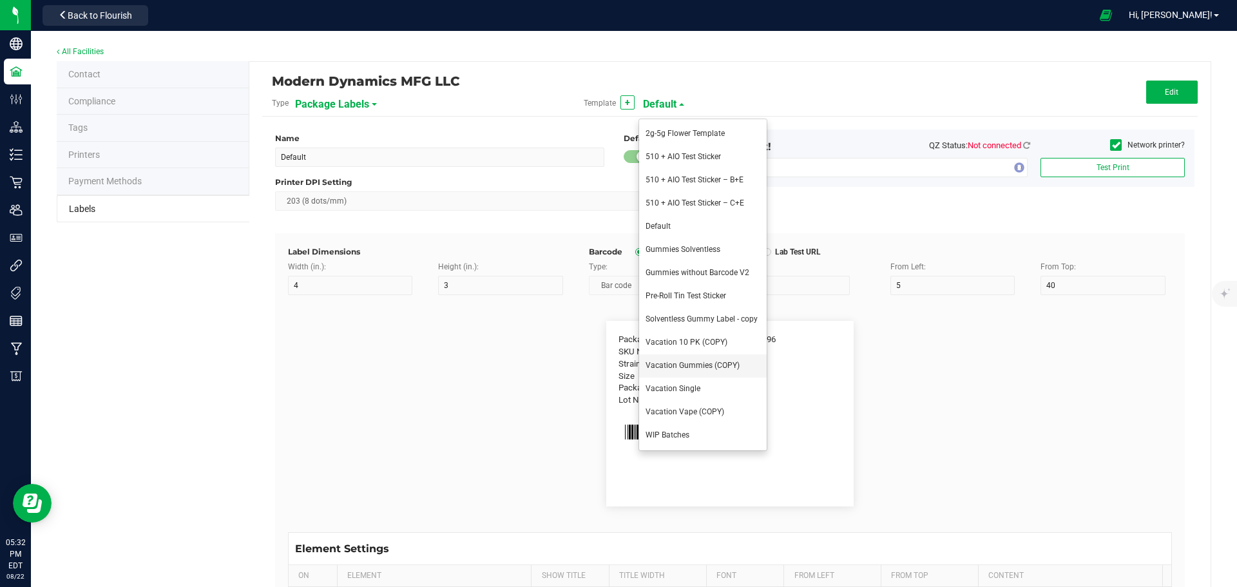
type input "[DATE]"
type input "Produced On:"
type input "12"
type input "6"
type input "15"
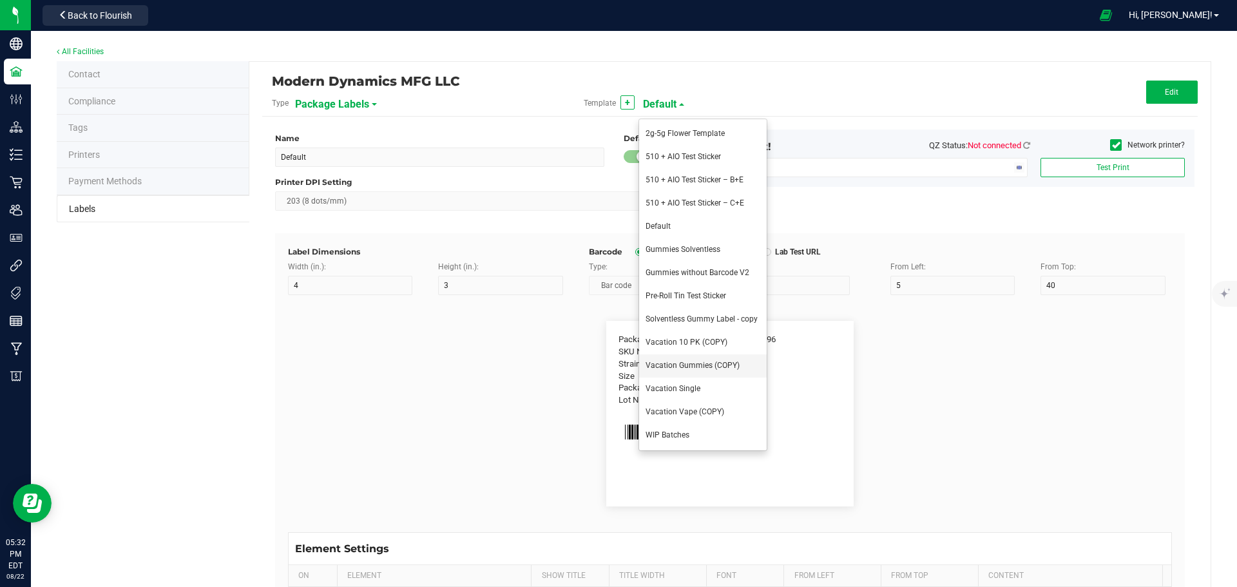
type input "23"
type input "[DATE]"
type input "| Tested:"
type input "9"
type input "6"
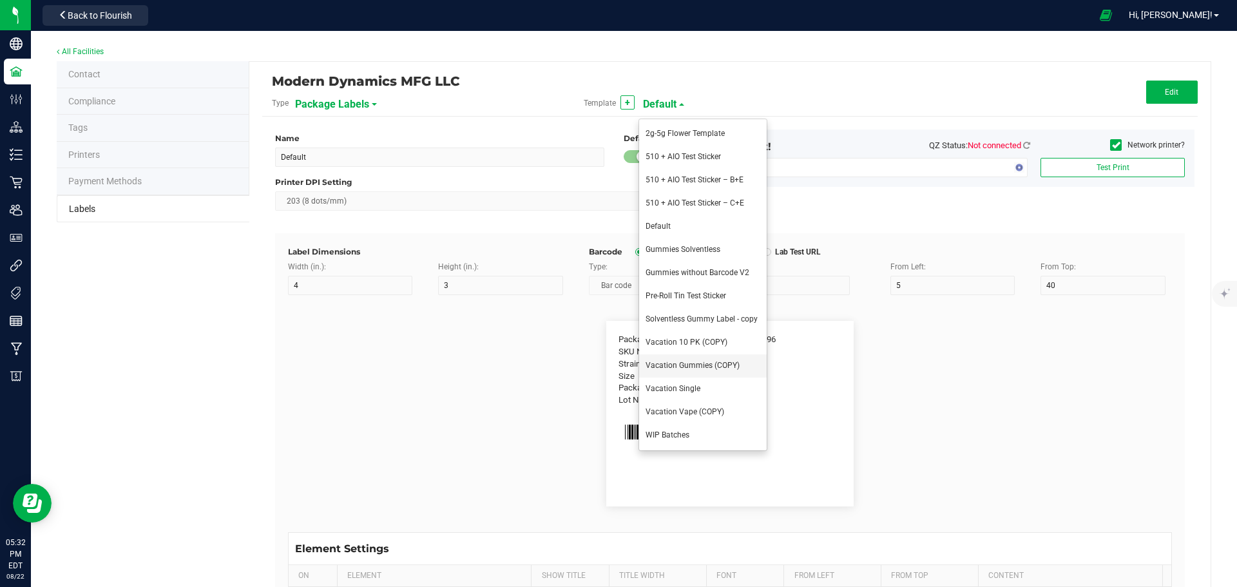
type input "61"
type input "23"
type input "[DATE]"
type input "| TAC %"
type input "13"
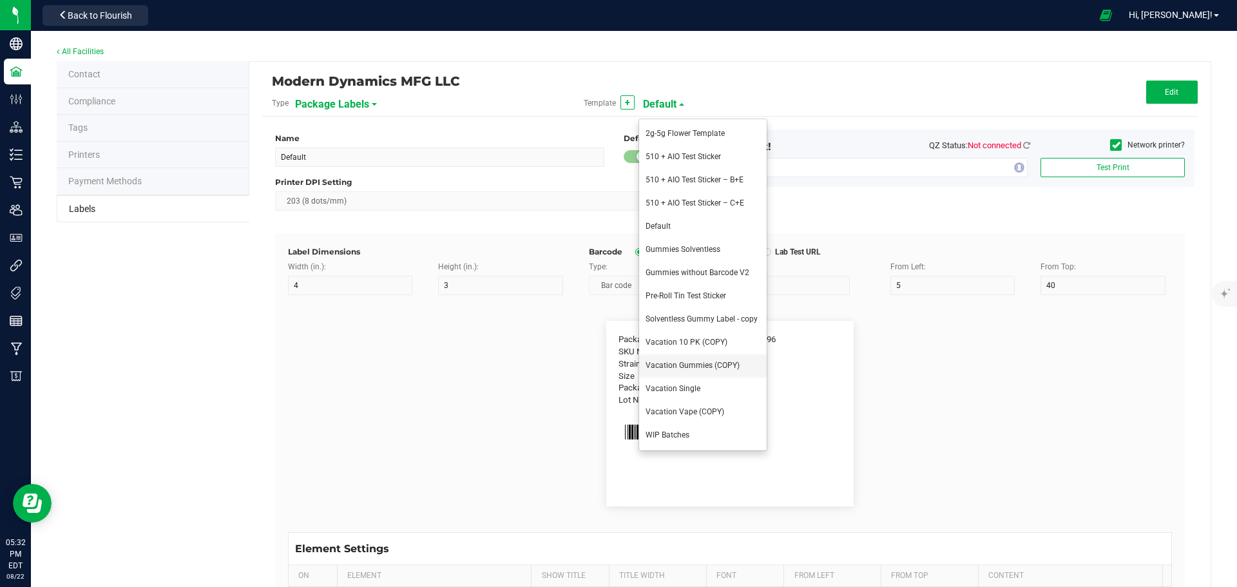
type input "6"
type input "65"
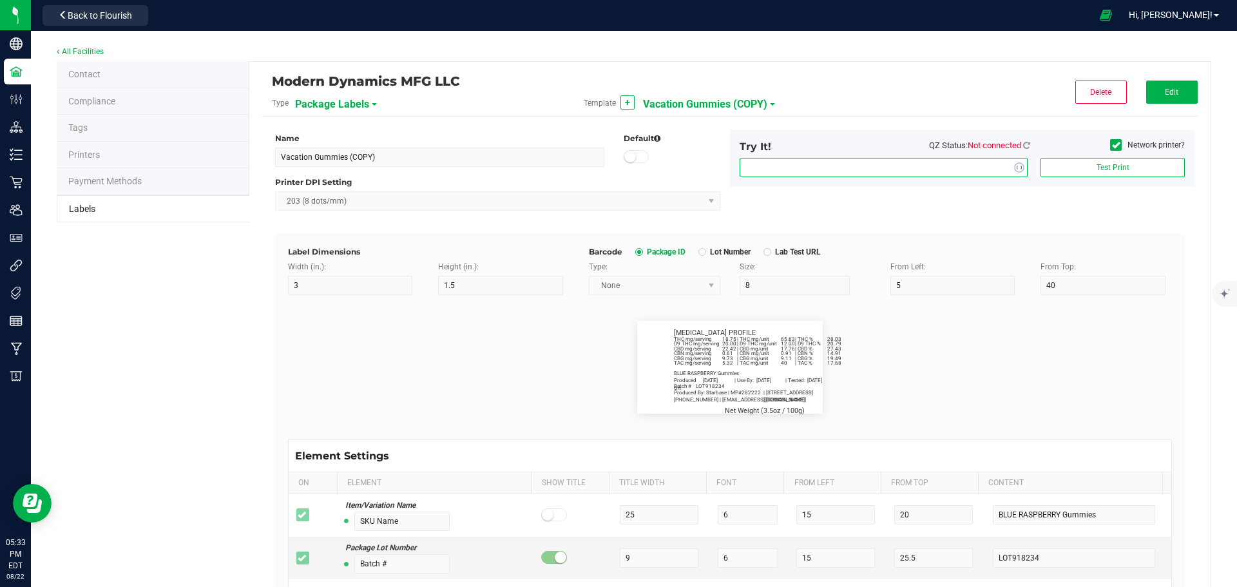
click at [886, 174] on span "NO DATA FOUND" at bounding box center [875, 167] width 271 height 18
click at [1023, 146] on icon at bounding box center [1026, 145] width 7 height 8
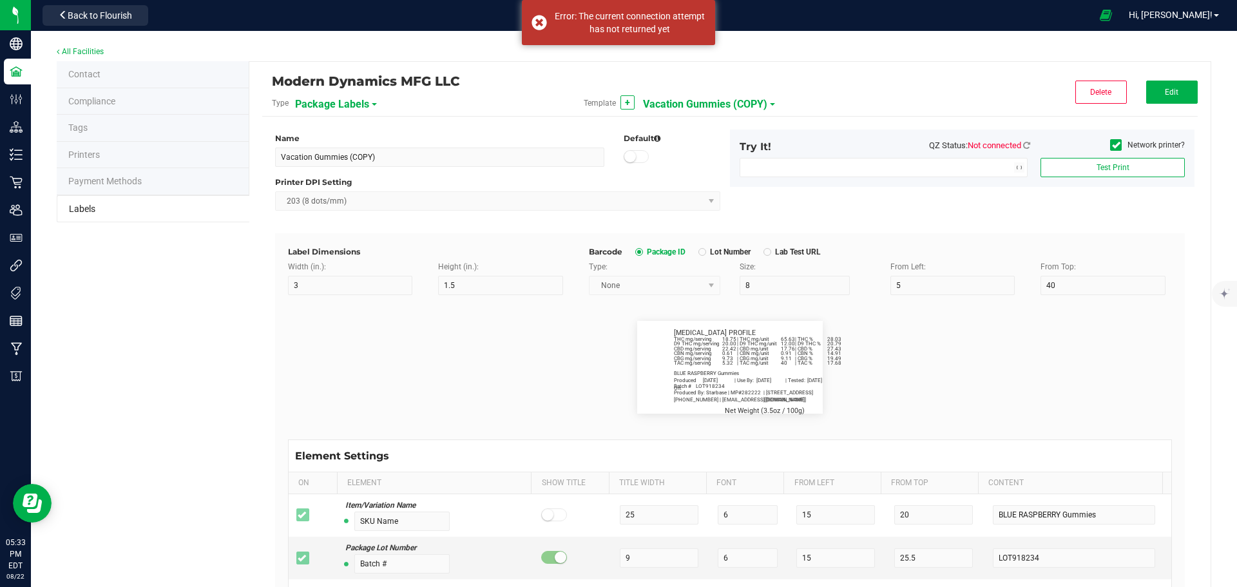
click at [975, 147] on span "Not connected" at bounding box center [994, 145] width 53 height 10
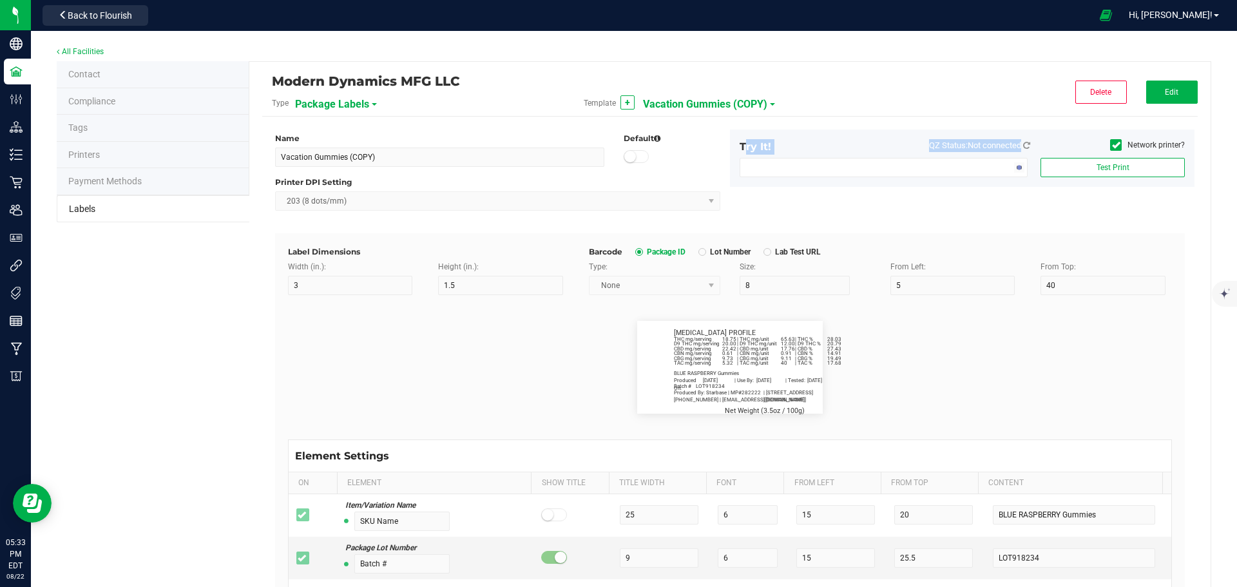
drag, startPoint x: 1040, startPoint y: 146, endPoint x: 909, endPoint y: 148, distance: 130.8
click at [909, 148] on div "Try It! QZ Status: Not connected Network printer?" at bounding box center [962, 148] width 465 height 19
click at [1012, 199] on div "Name Vacation Gummies (COPY) Default Printer DPI Setting 203 (8 dots/mm) Try It…" at bounding box center [729, 181] width 929 height 104
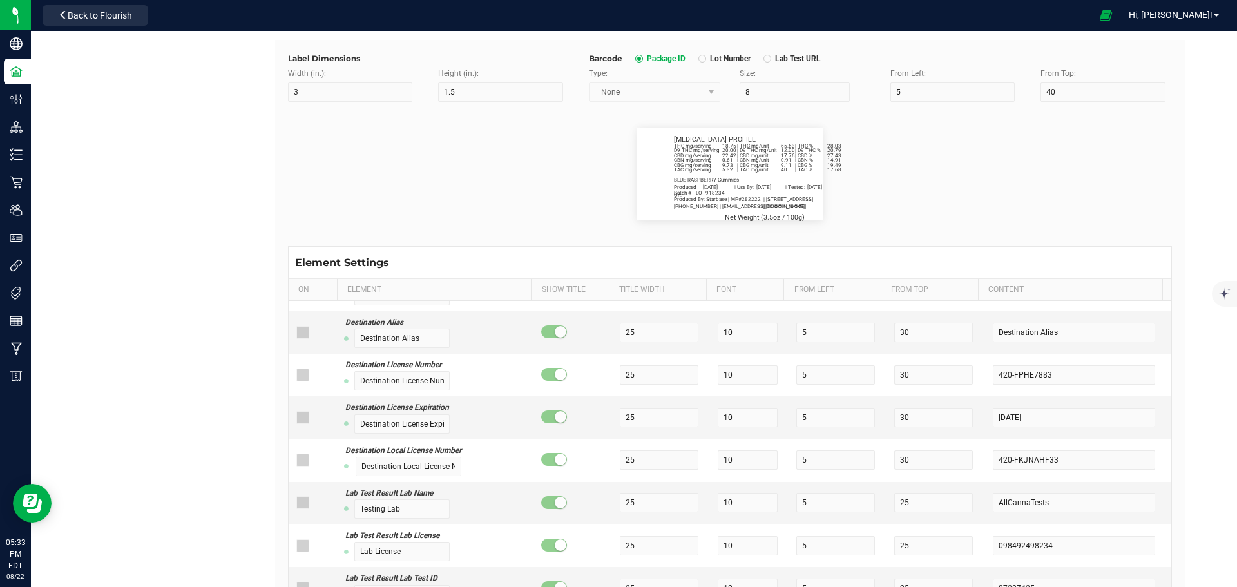
scroll to position [3479, 0]
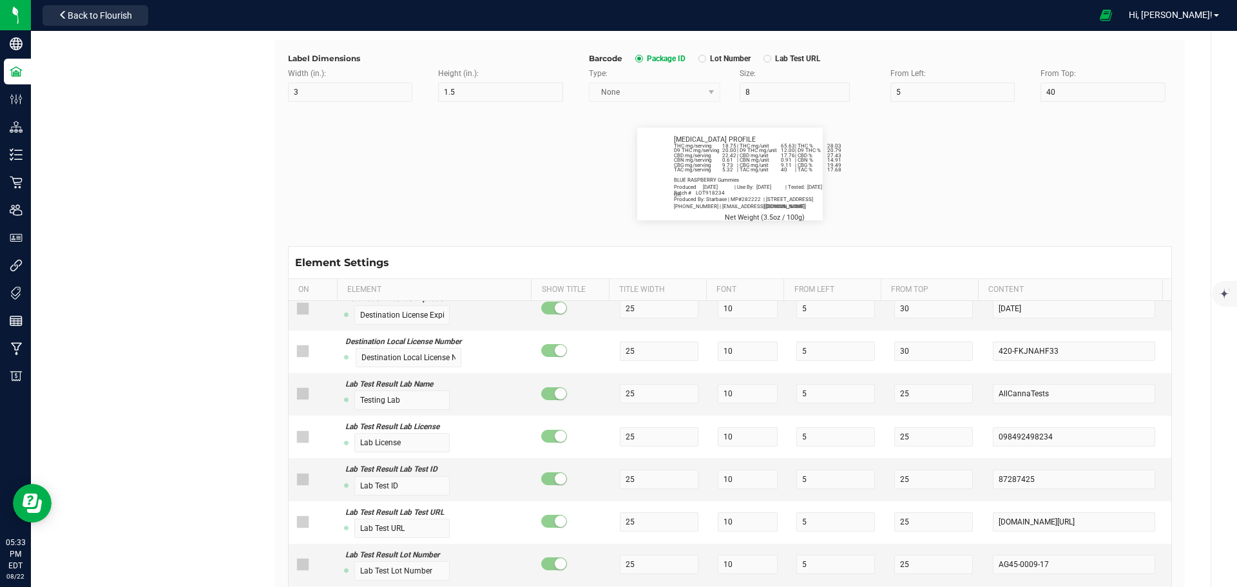
click at [159, 354] on div "Contact Compliance Tags Printers Payment Methods Labels Modern Dynamics MFG LLC…" at bounding box center [634, 278] width 1155 height 821
